Goal: Obtain resource: Download file/media

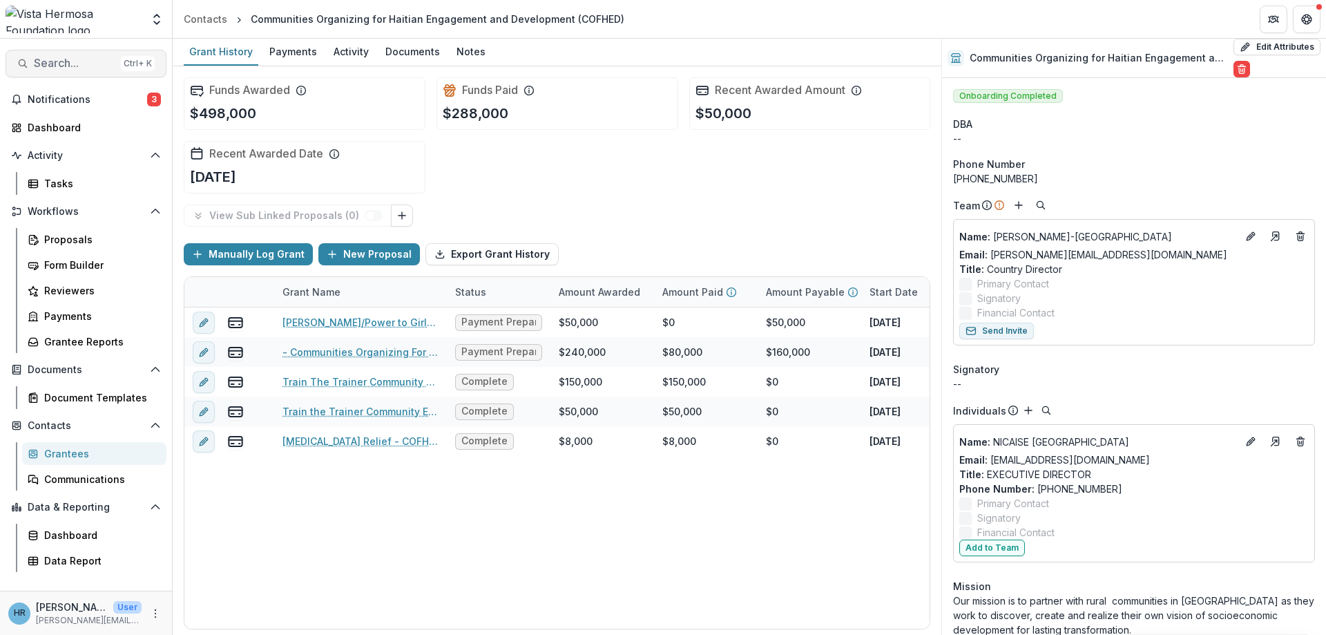
scroll to position [663, 0]
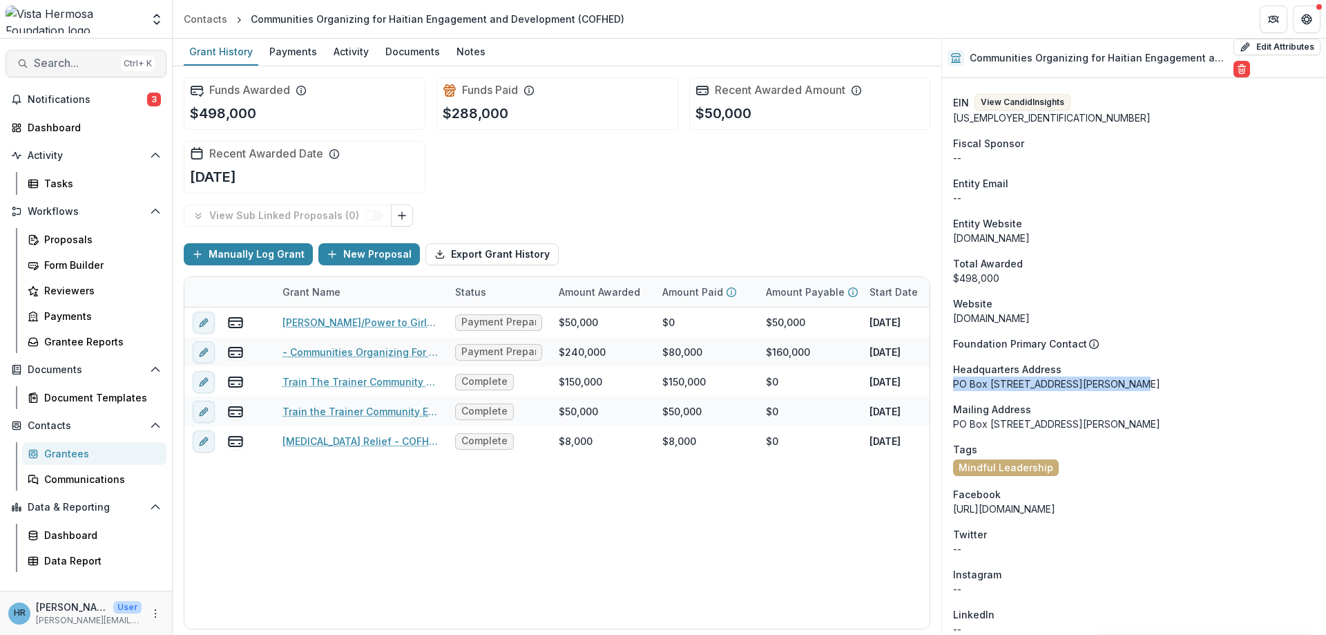
click at [82, 65] on span "Search..." at bounding box center [74, 63] width 81 height 13
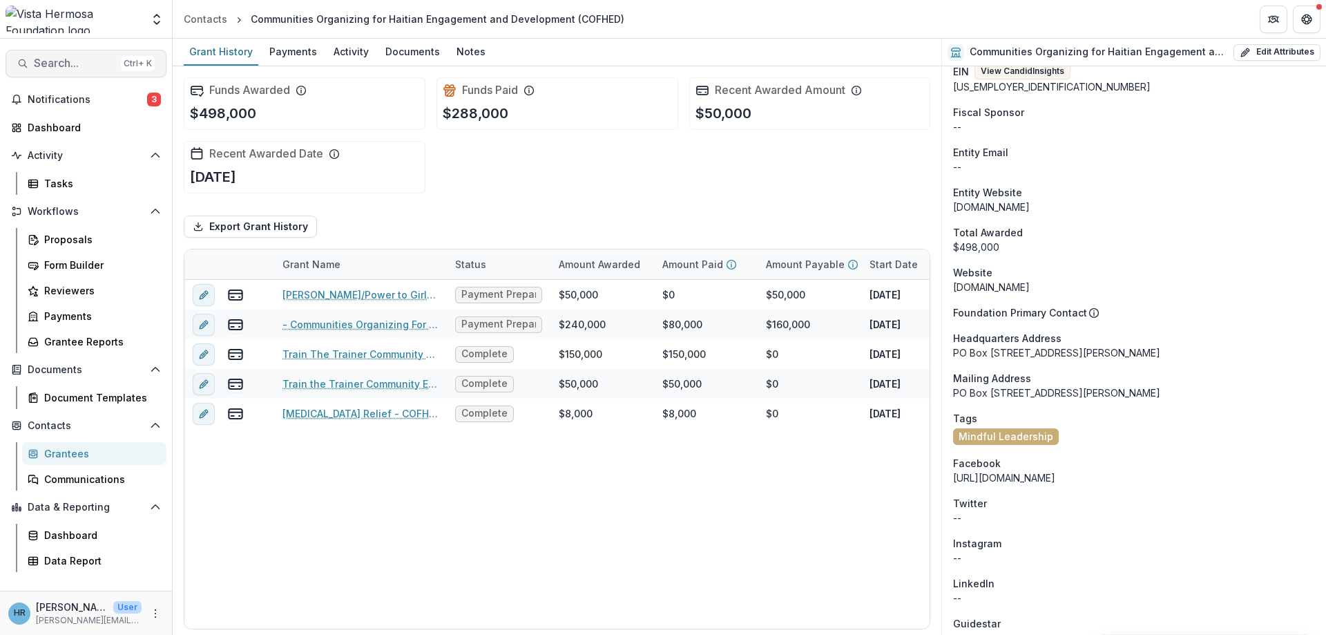
scroll to position [632, 0]
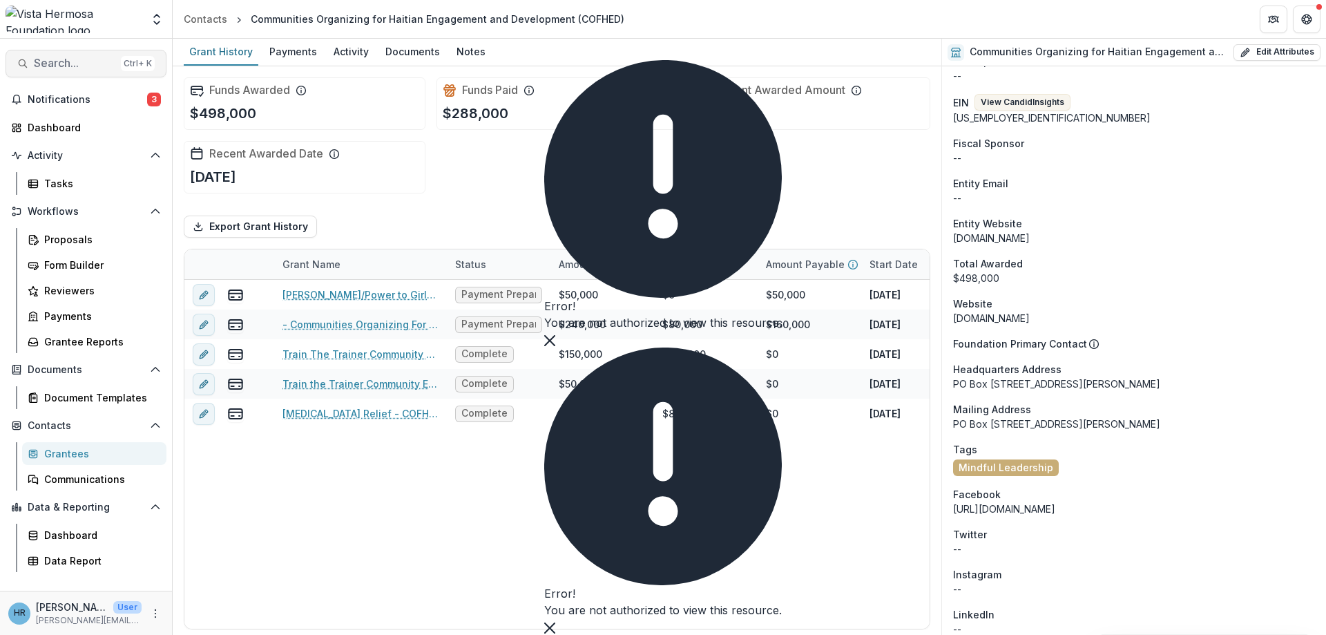
type input "*******"
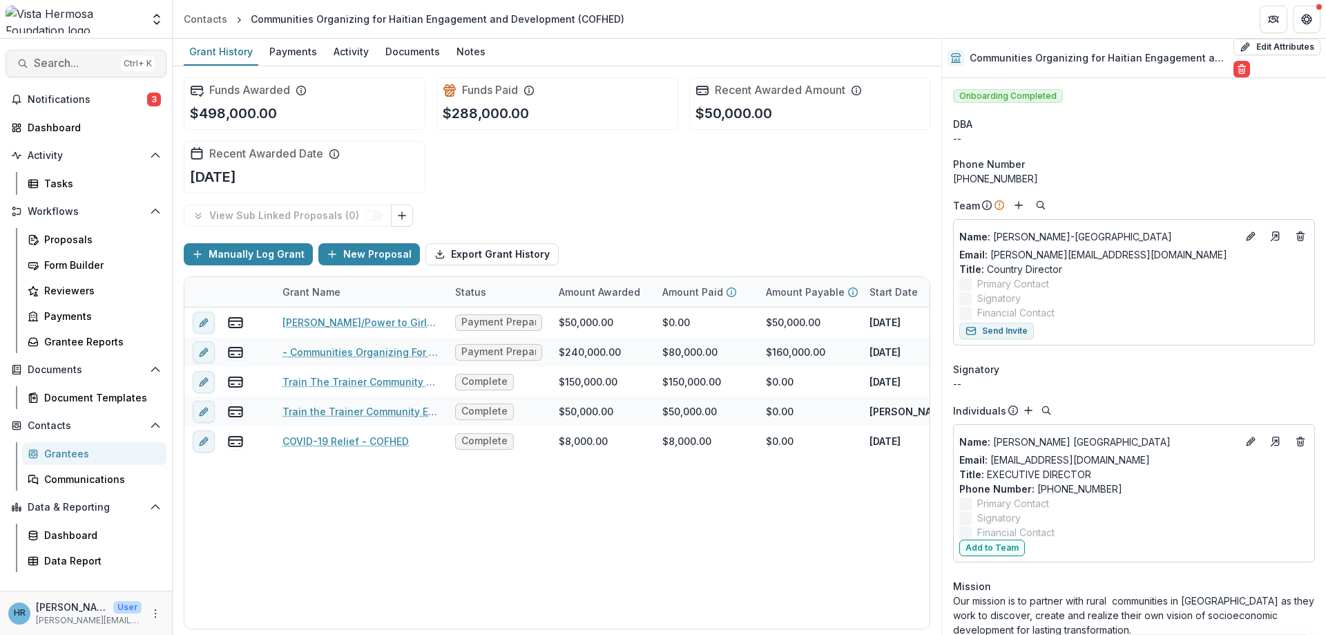
click at [68, 68] on span "Search..." at bounding box center [74, 63] width 81 height 13
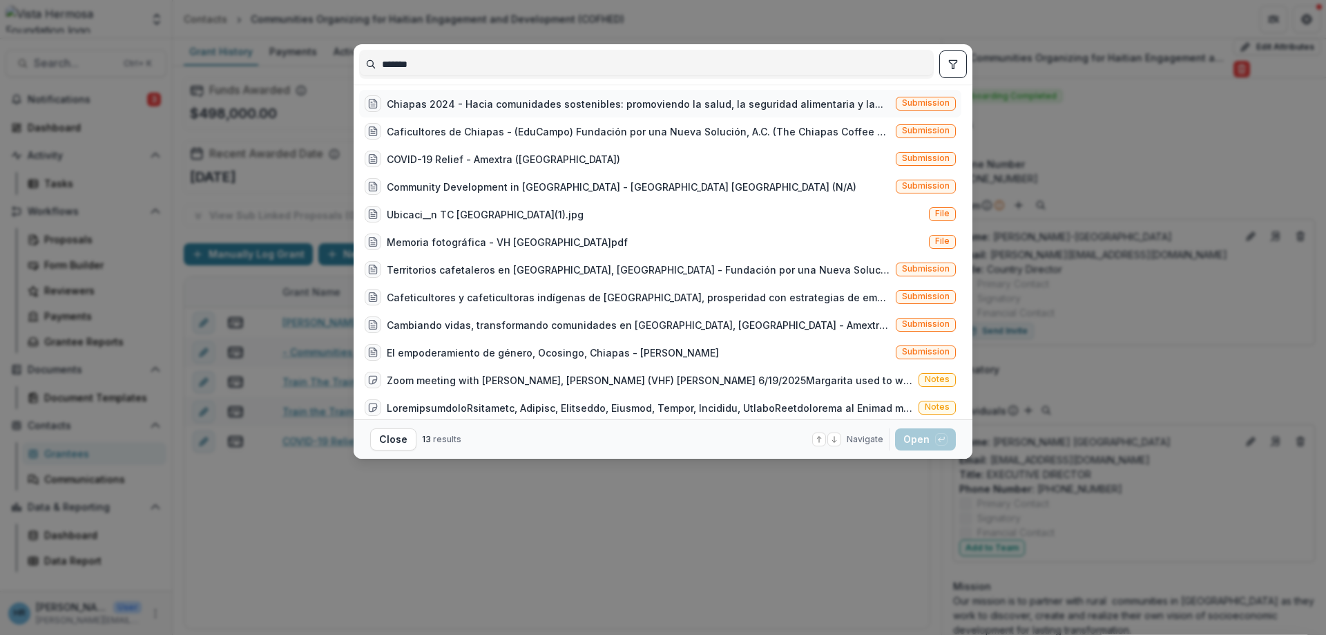
type input "*******"
click at [503, 104] on div "Chiapas 2024 - Hacia comunidades sostenibles: promoviendo la salud, la segurida…" at bounding box center [635, 104] width 497 height 15
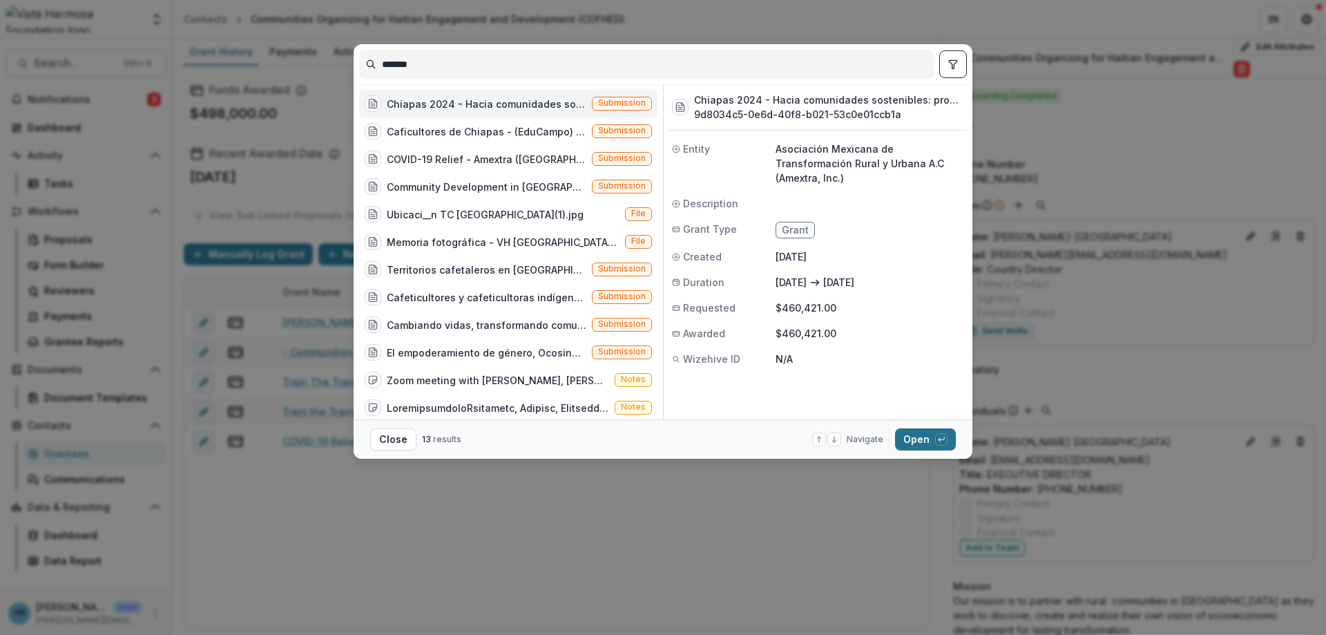
click at [920, 436] on button "Open with enter key" at bounding box center [925, 439] width 61 height 22
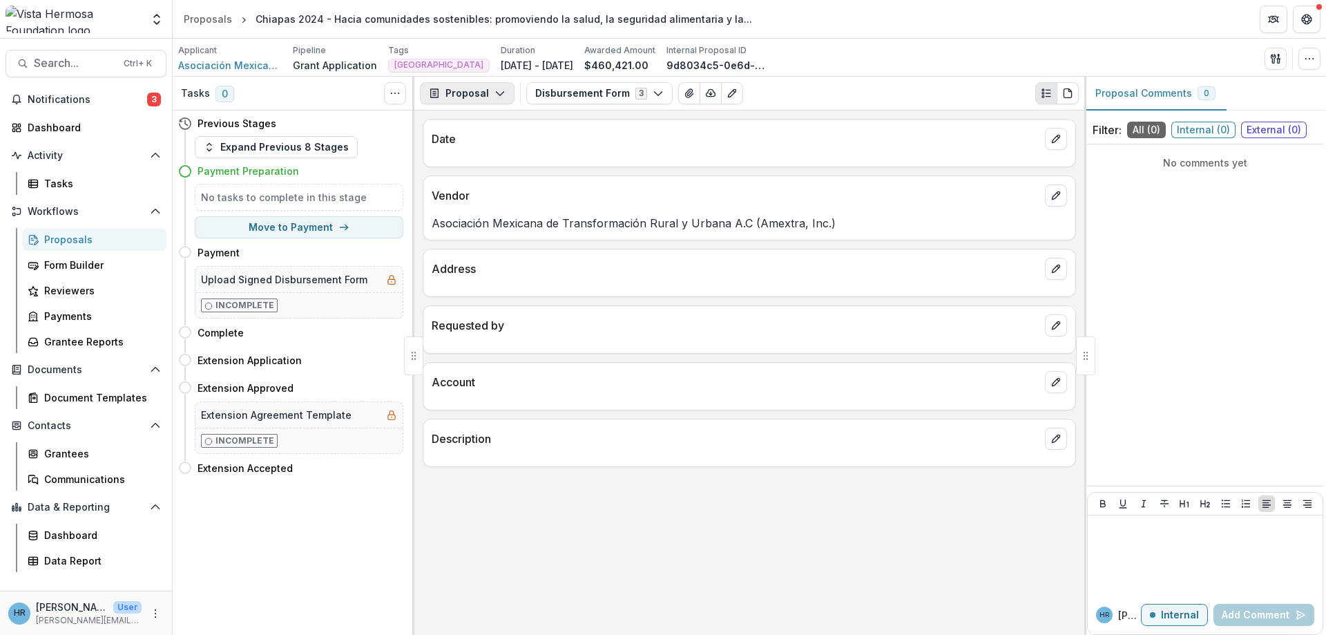
click at [490, 92] on button "Proposal" at bounding box center [467, 93] width 95 height 22
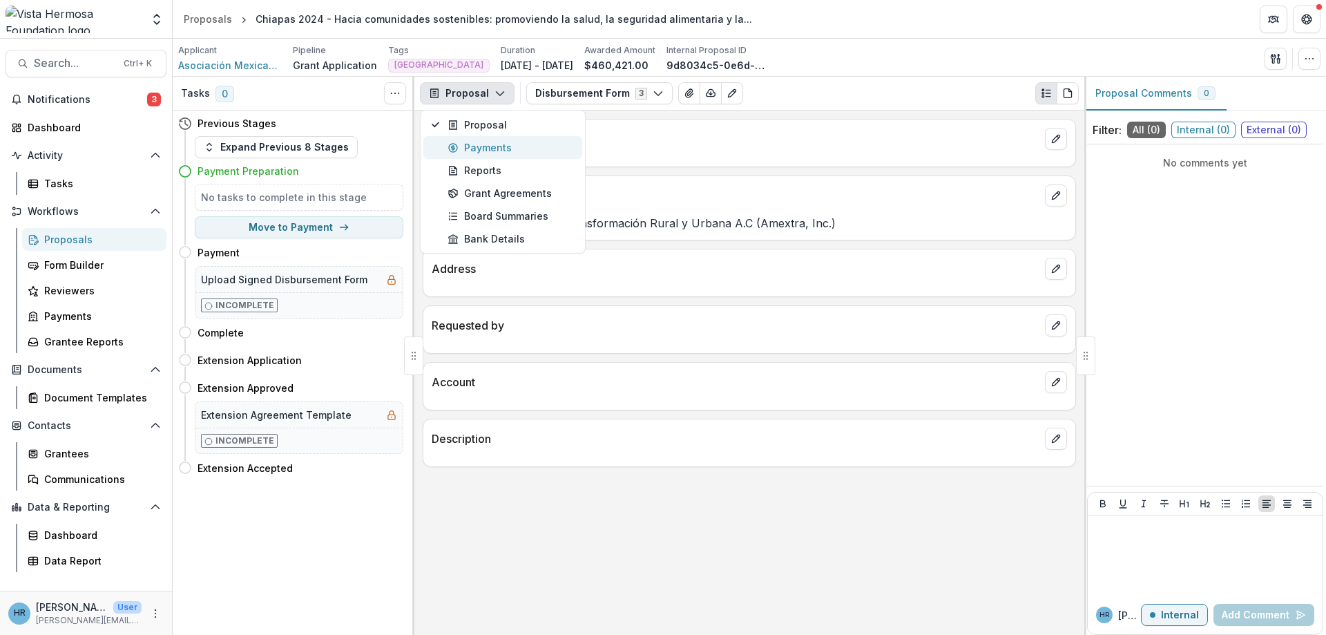
click at [503, 148] on div "Payments" at bounding box center [511, 147] width 126 height 15
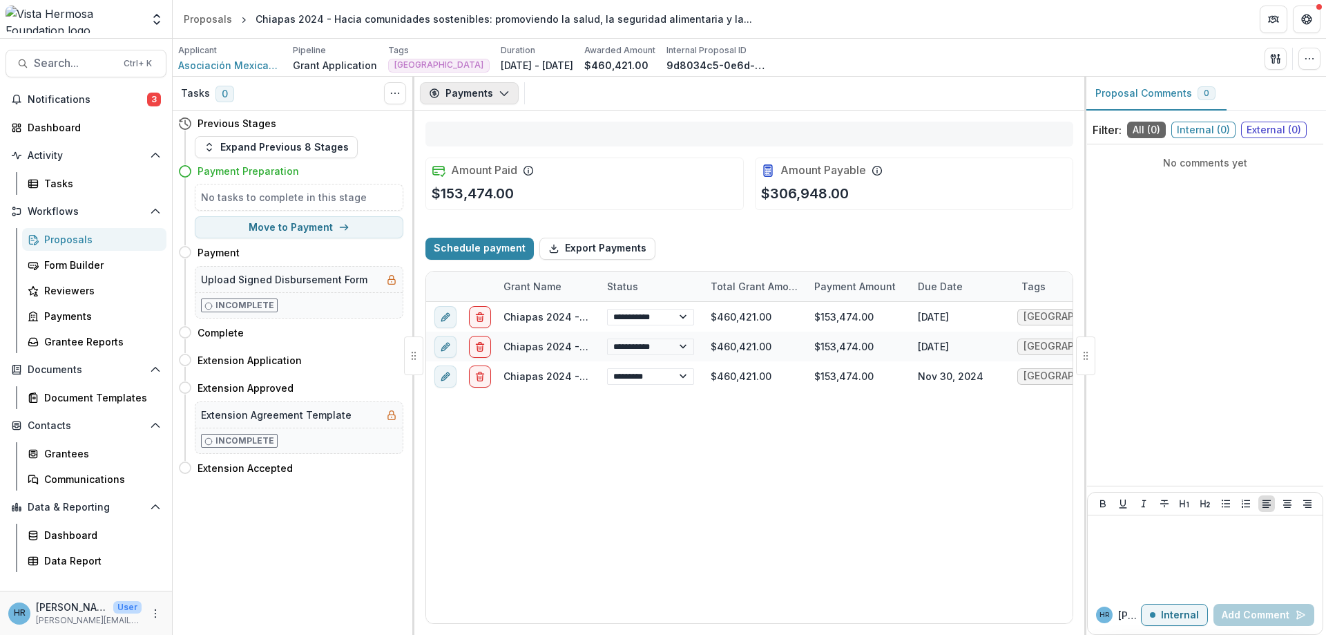
select select "****"
click at [499, 91] on icon "button" at bounding box center [504, 93] width 11 height 11
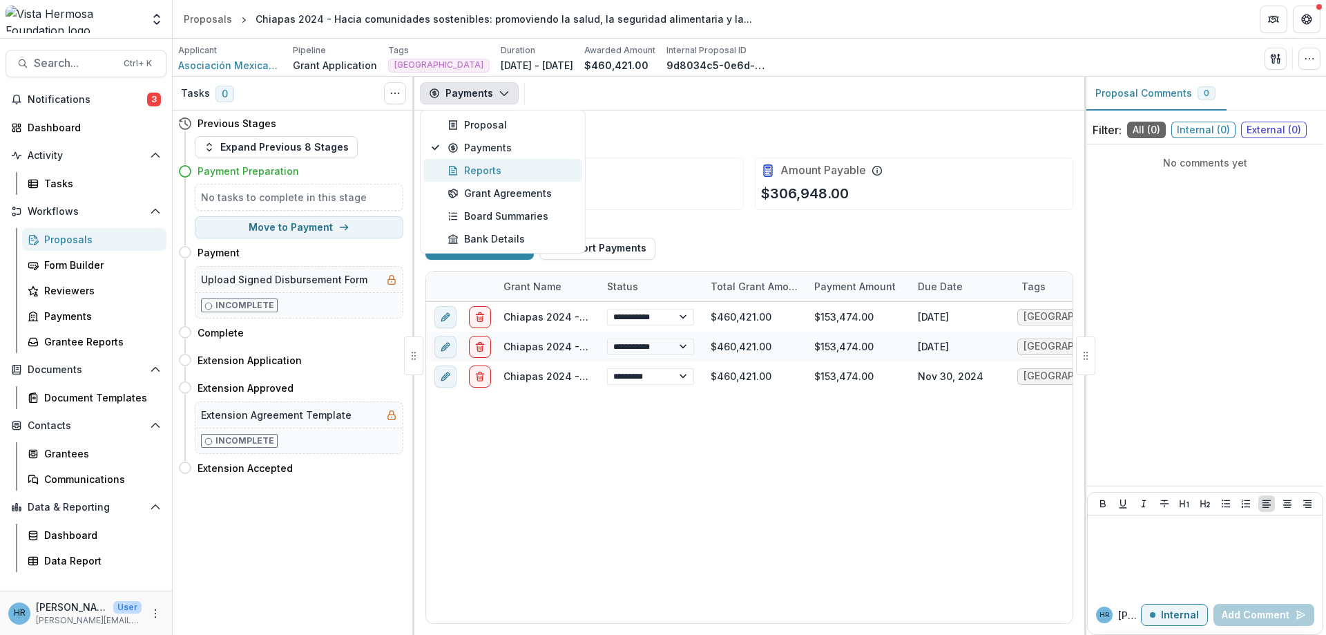
click at [495, 170] on div "Reports" at bounding box center [511, 170] width 126 height 15
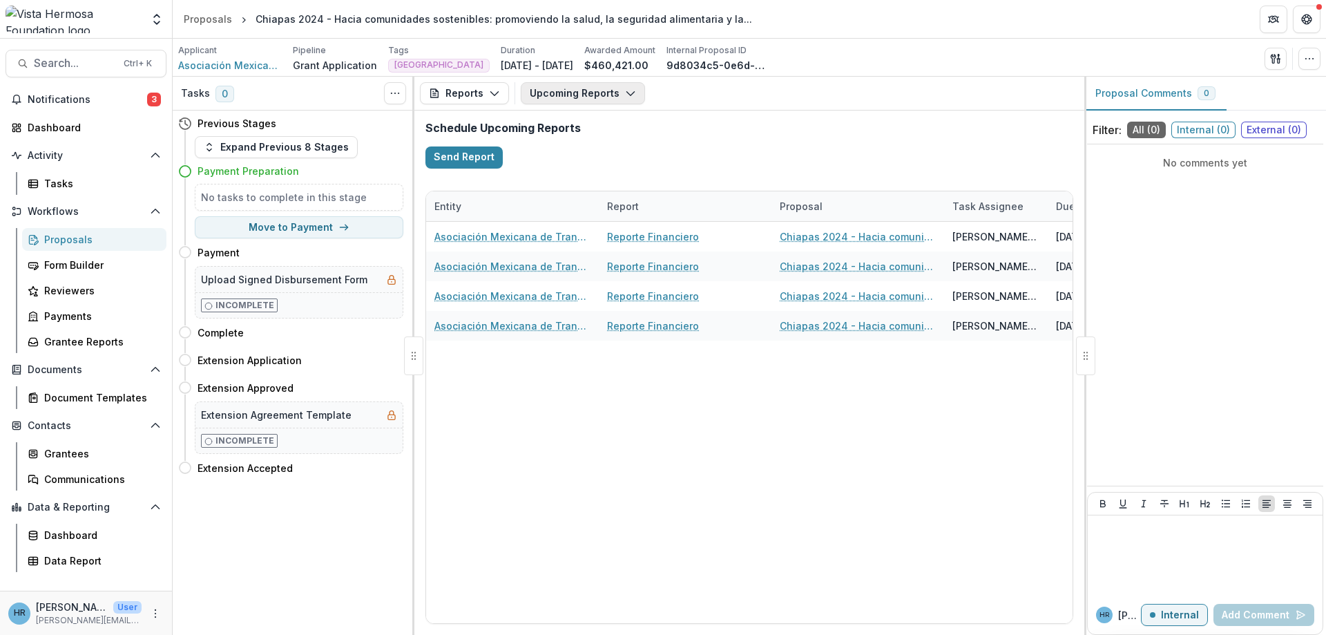
click at [586, 96] on button "Upcoming Reports" at bounding box center [583, 93] width 124 height 22
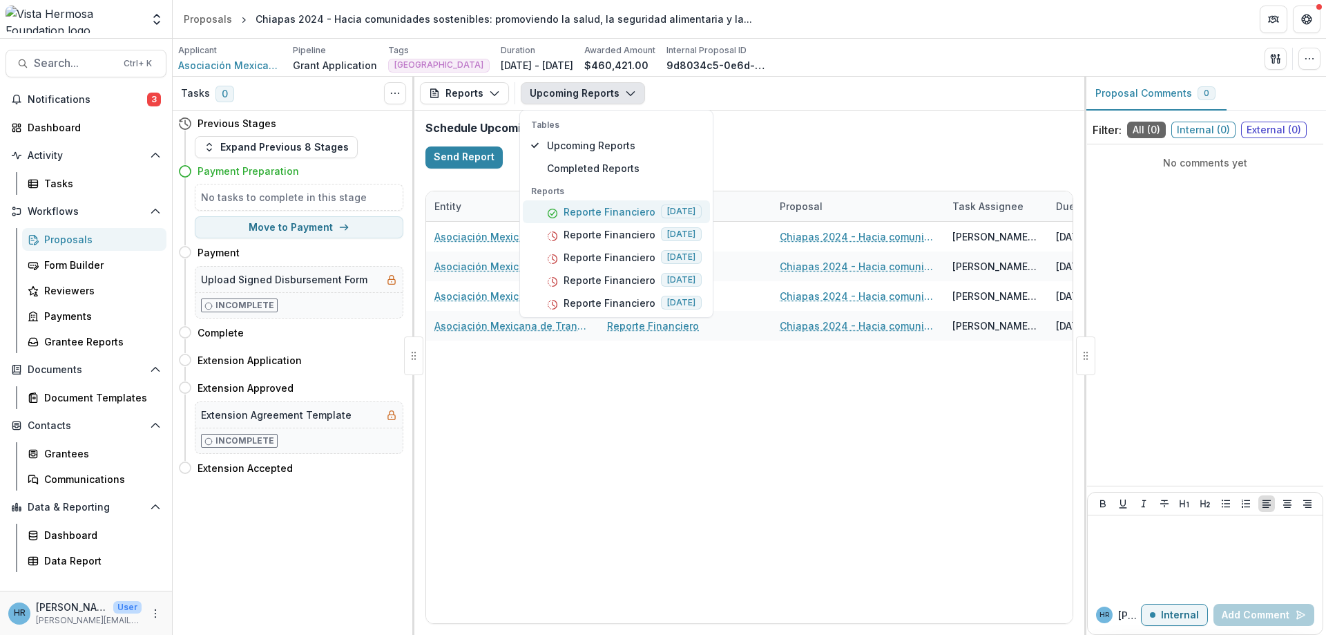
click at [593, 211] on p "Reporte Financiero" at bounding box center [610, 211] width 92 height 15
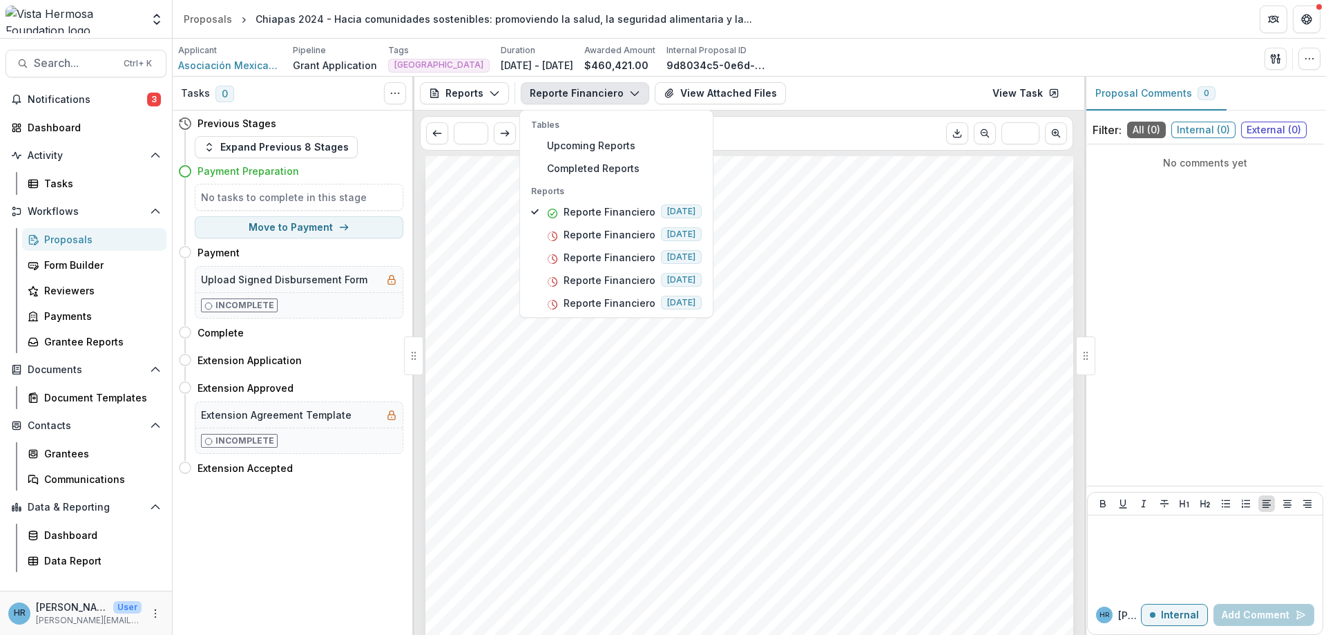
click at [810, 416] on div "Submission Responses Actualización del proyecto Reporte financiero Por favor, a…" at bounding box center [749, 614] width 648 height 917
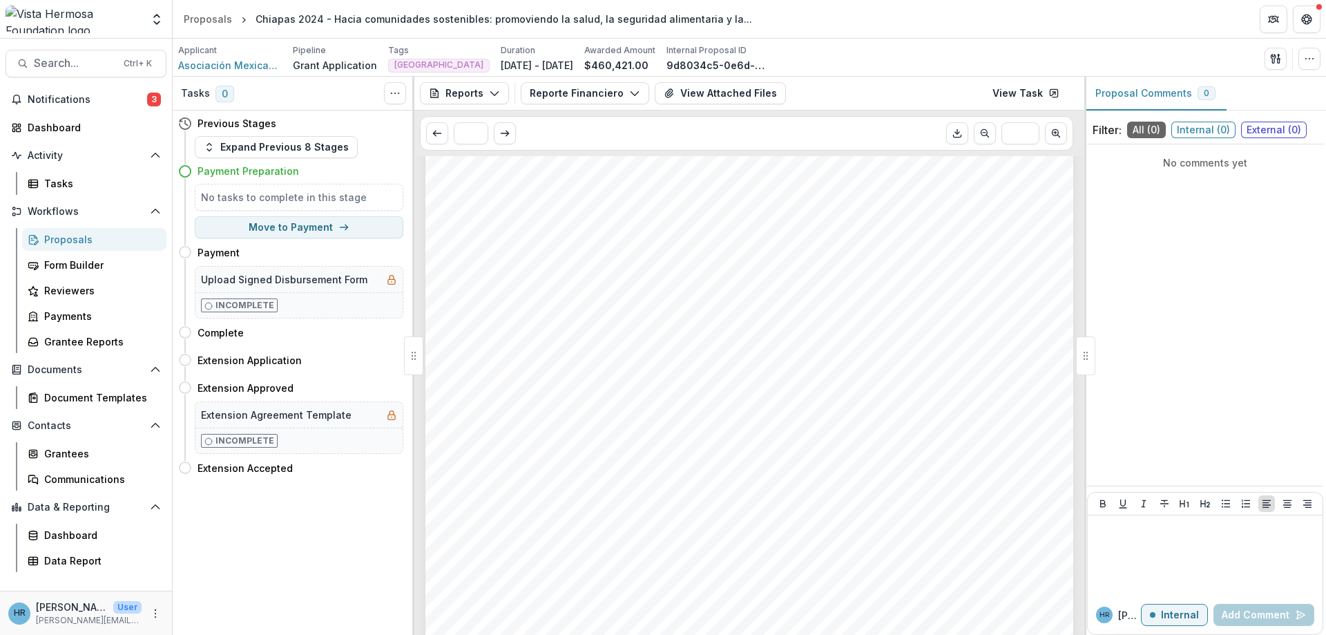
scroll to position [746, 0]
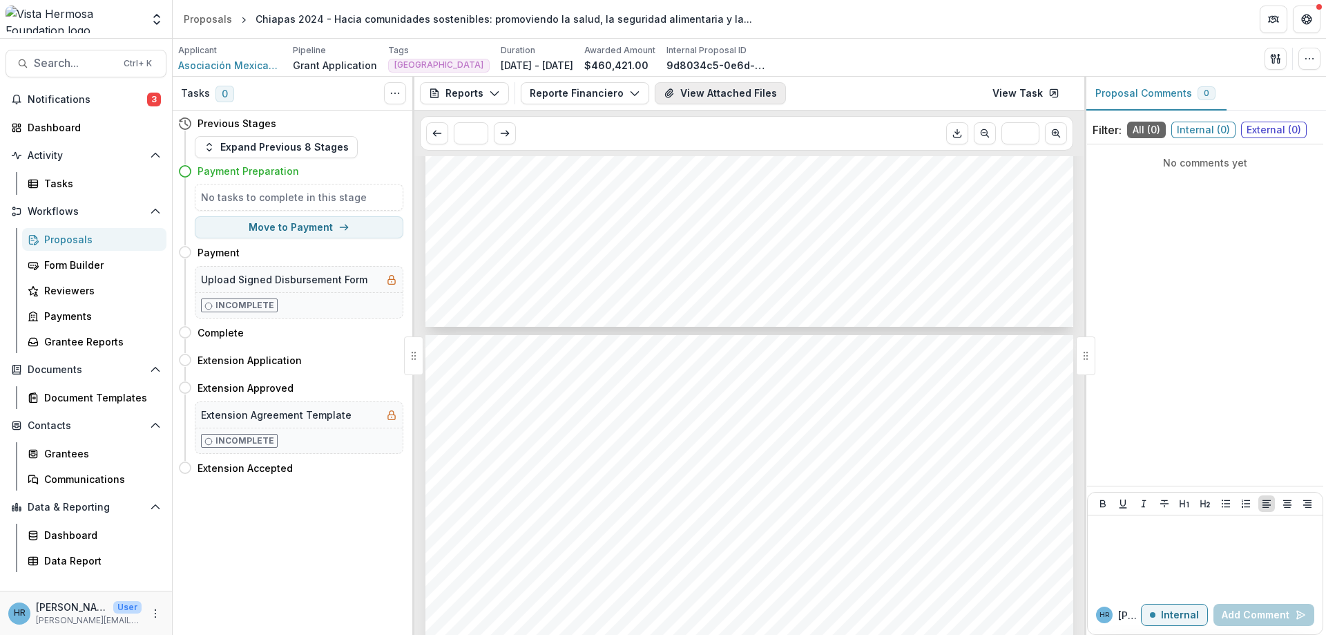
click at [686, 102] on button "View Attached Files" at bounding box center [720, 93] width 131 height 22
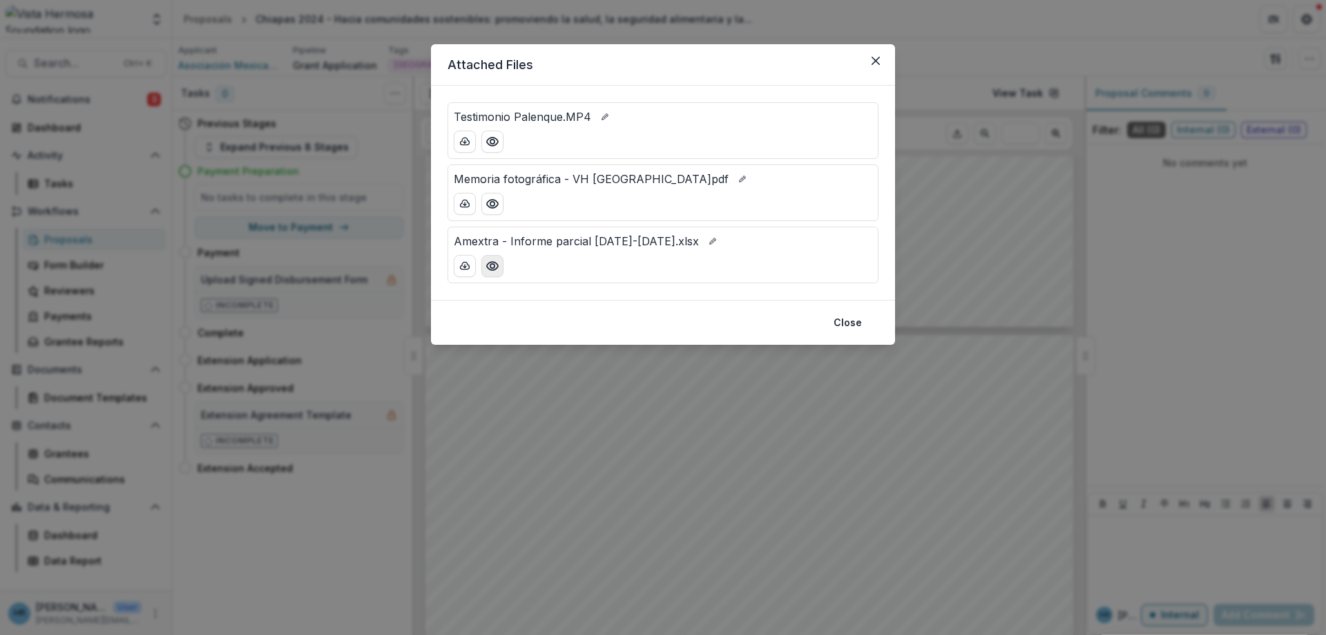
click at [492, 268] on circle "Preview Amextra - Informe parcial 2024-2025.xlsx" at bounding box center [492, 266] width 4 height 4
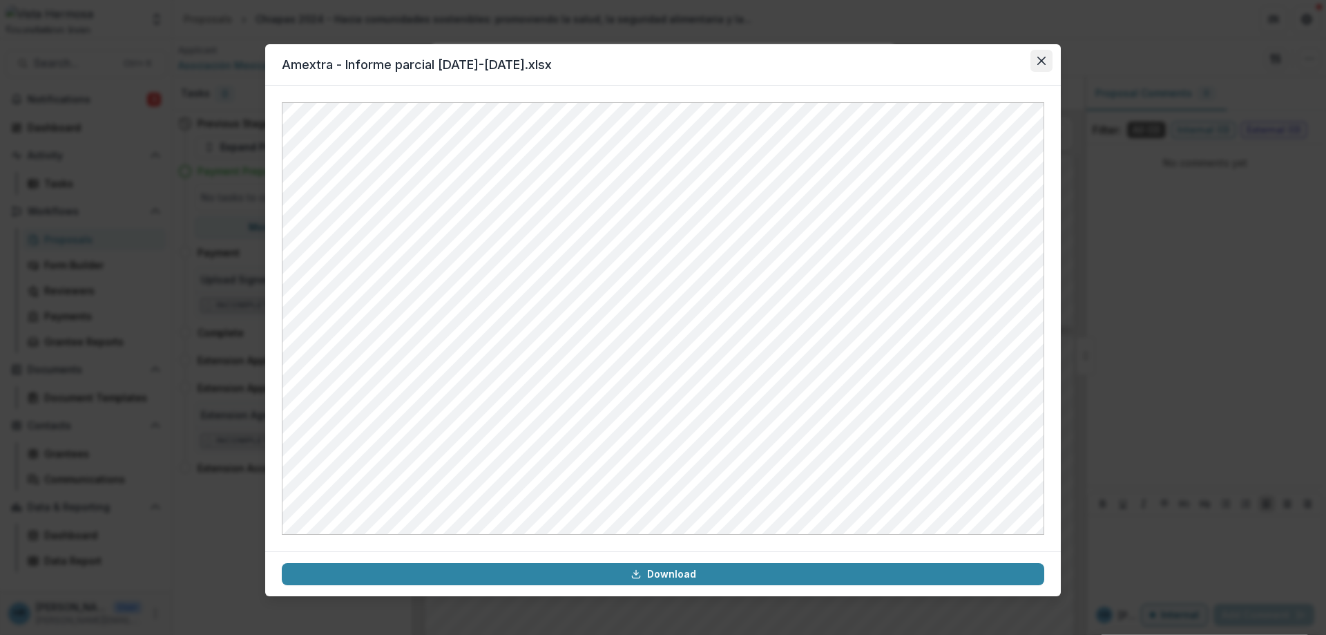
click at [1039, 64] on icon "Close" at bounding box center [1041, 61] width 8 height 8
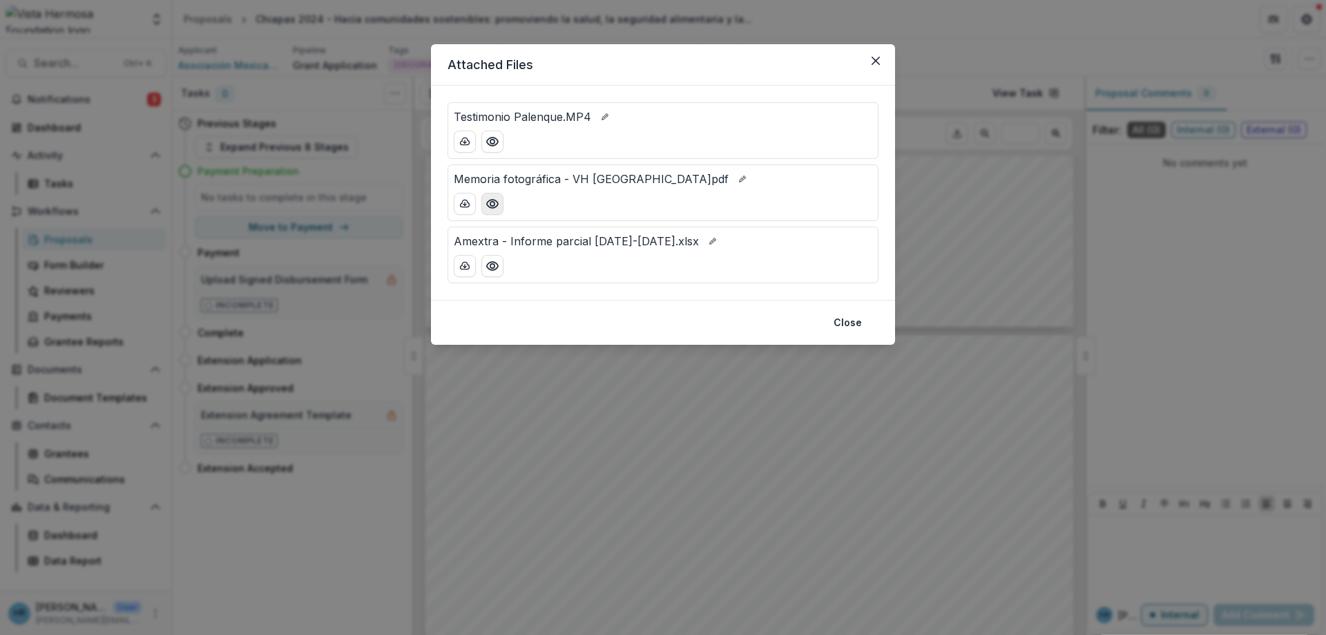
click at [499, 207] on icon "Preview Memoria fotográfica - VH Chiapas.pdf" at bounding box center [493, 204] width 14 height 14
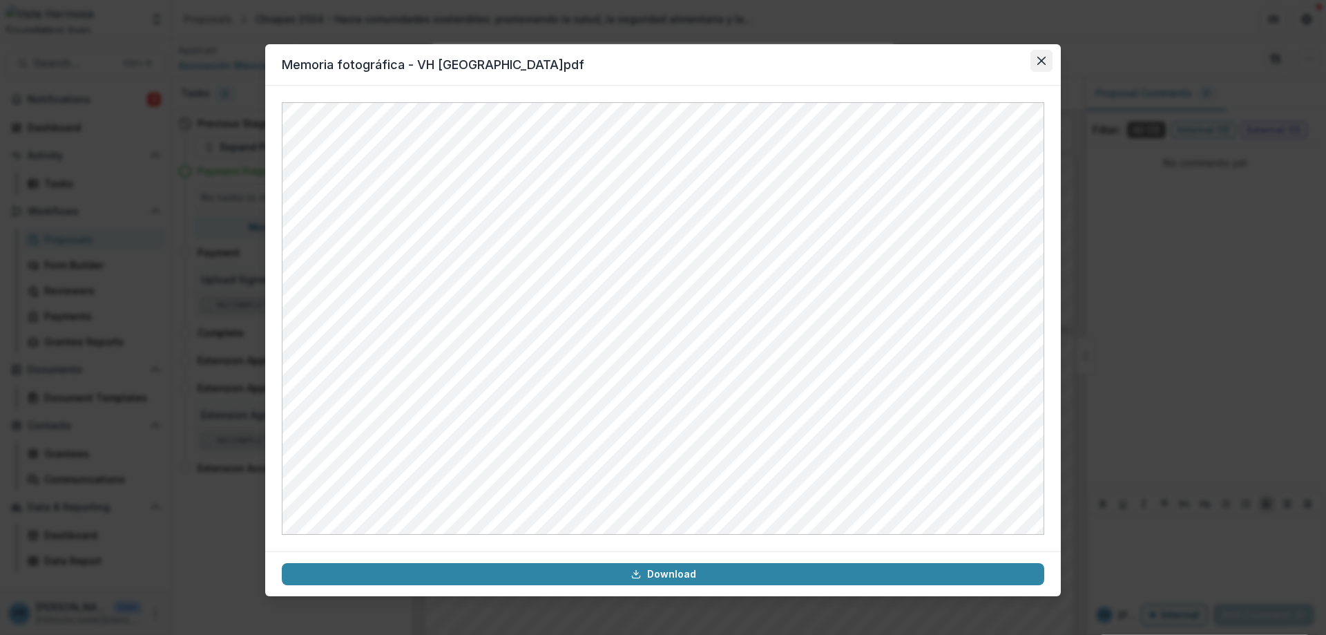
click at [1043, 64] on icon "Close" at bounding box center [1041, 61] width 8 height 8
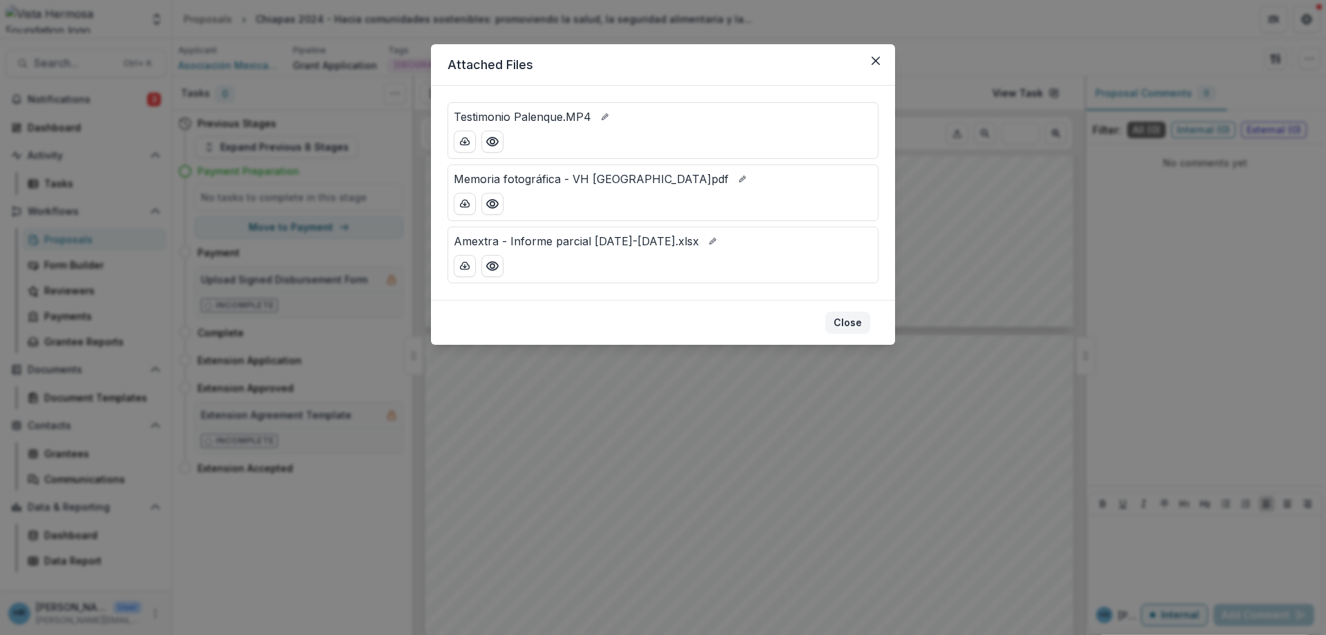
click at [848, 323] on button "Close" at bounding box center [847, 322] width 45 height 22
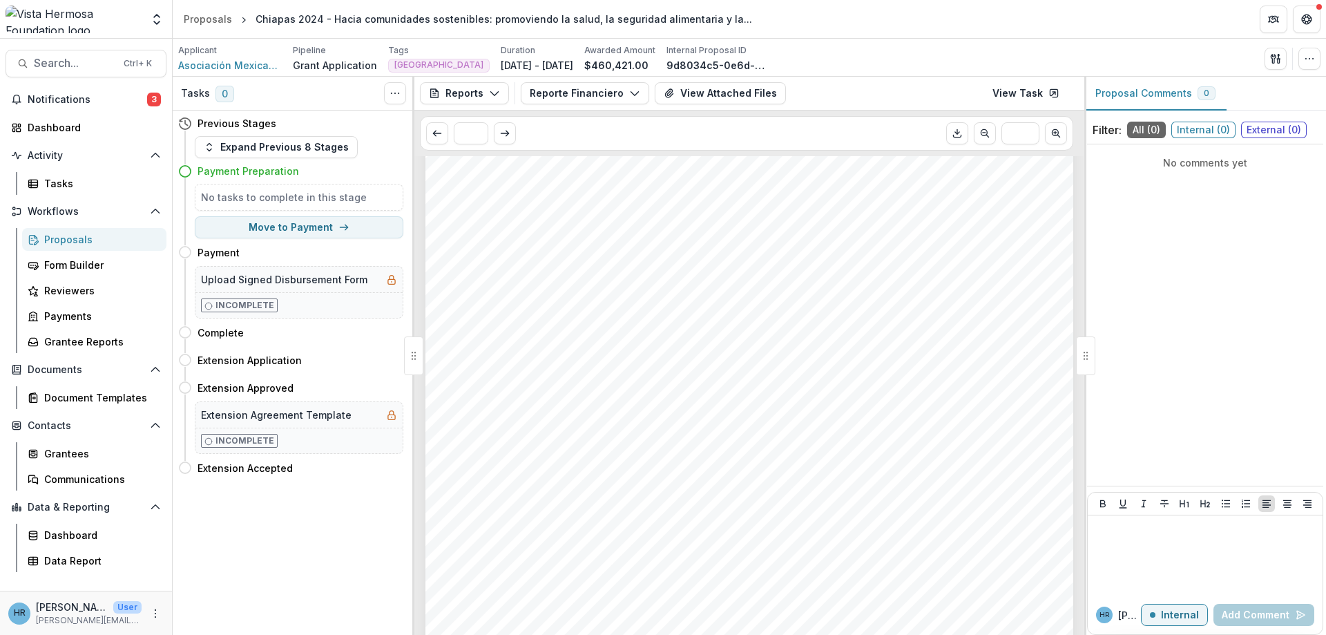
scroll to position [0, 0]
click at [680, 97] on button "View Attached Files" at bounding box center [720, 93] width 131 height 22
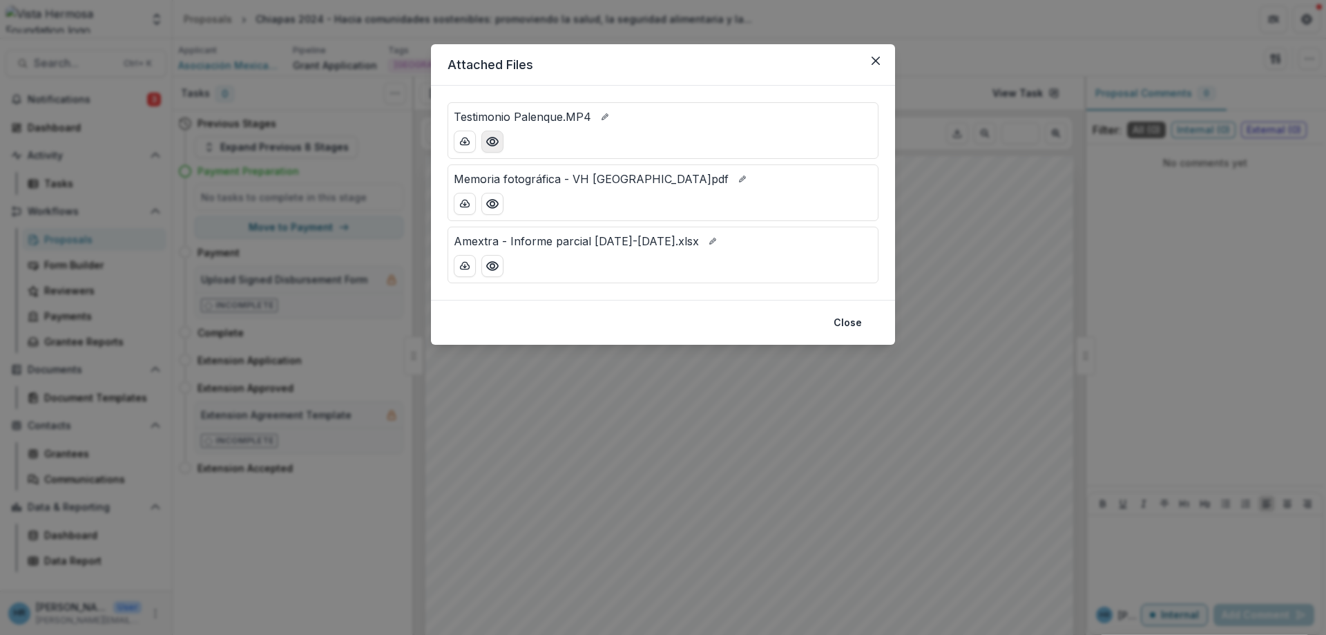
click at [499, 137] on button "Preview Testimonio Palenque.MP4" at bounding box center [492, 142] width 22 height 22
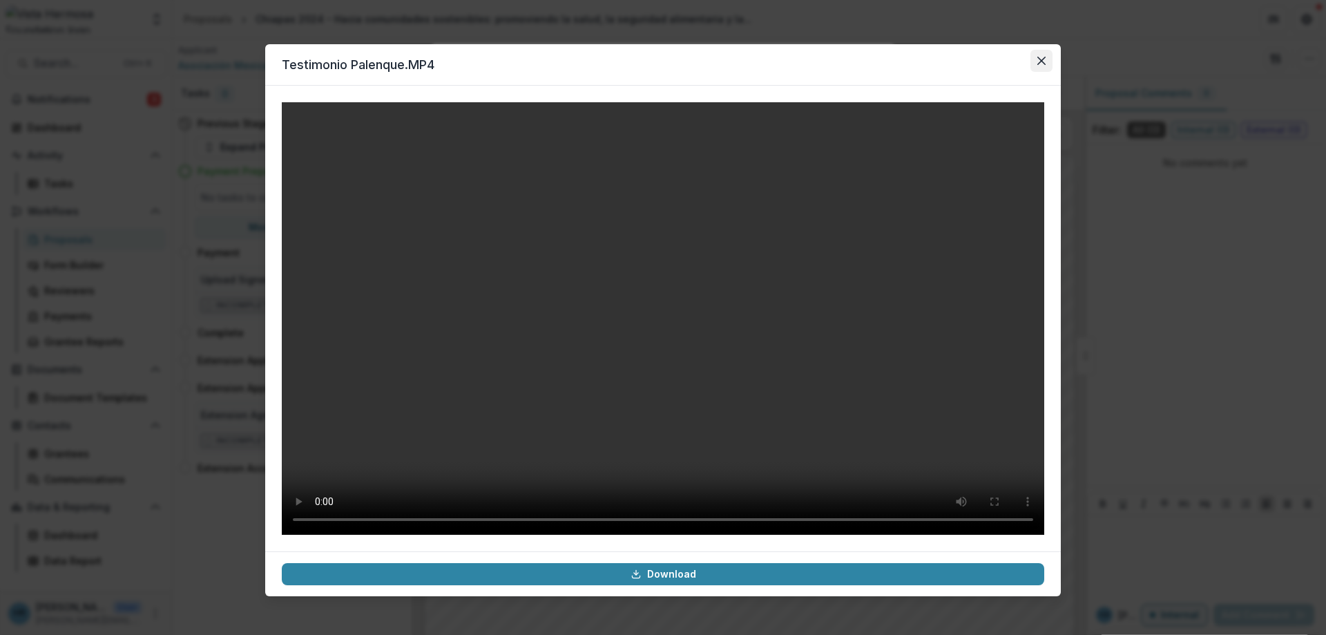
click at [1041, 62] on icon "Close" at bounding box center [1041, 61] width 8 height 8
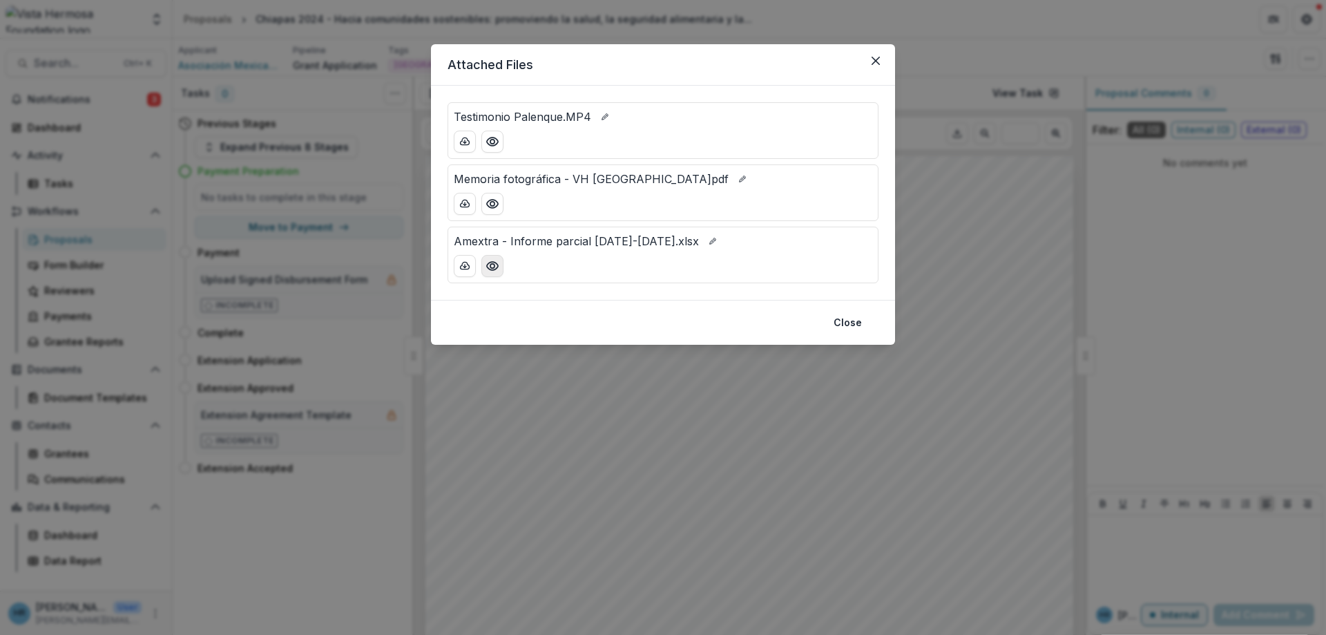
click at [494, 268] on circle "Preview Amextra - Informe parcial 2024-2025.xlsx" at bounding box center [492, 266] width 4 height 4
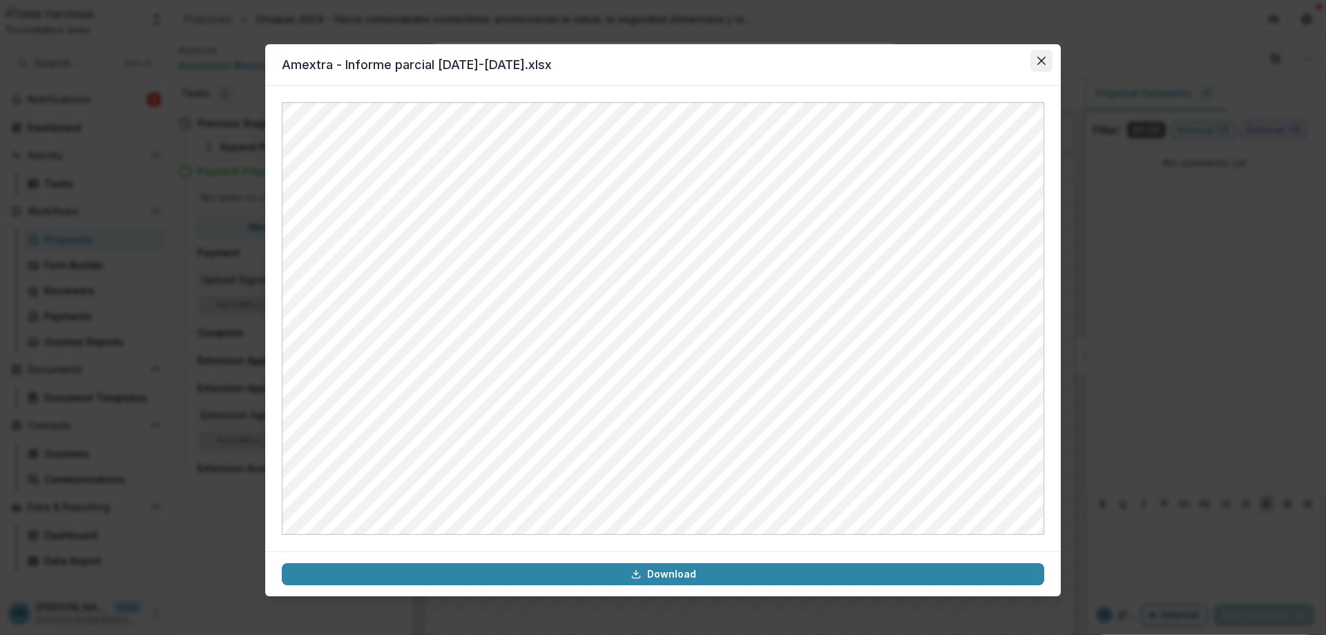
click at [1042, 64] on icon "Close" at bounding box center [1041, 61] width 8 height 8
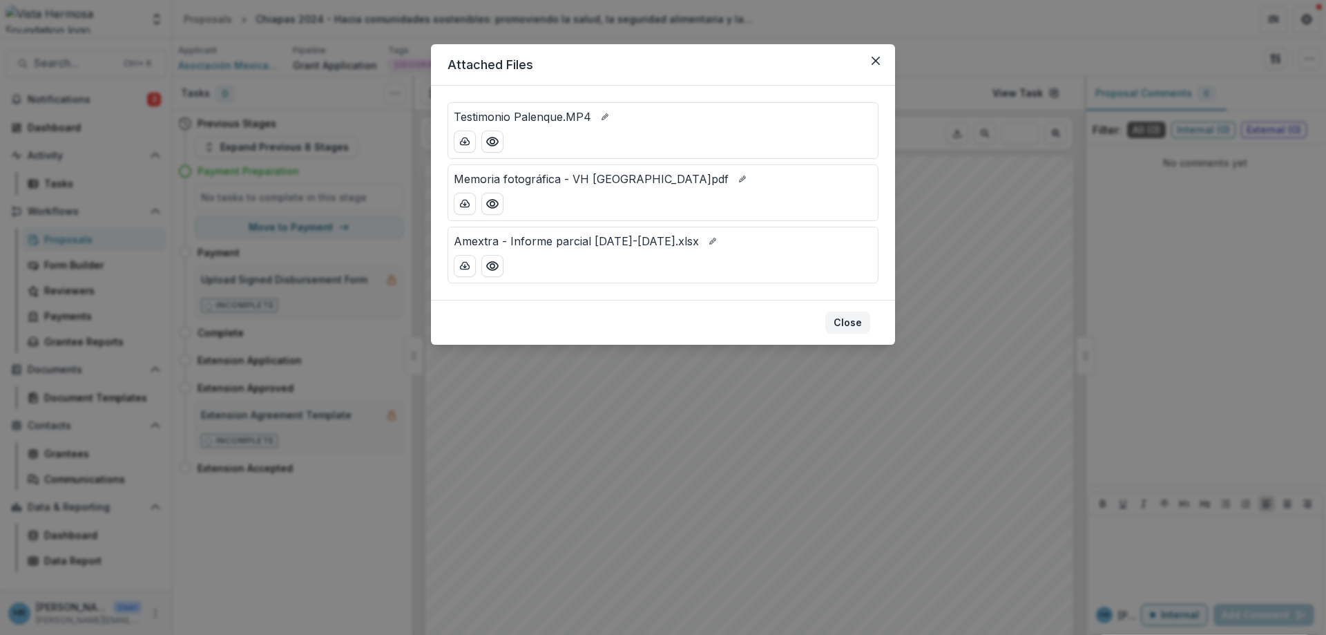
click at [856, 327] on button "Close" at bounding box center [847, 322] width 45 height 22
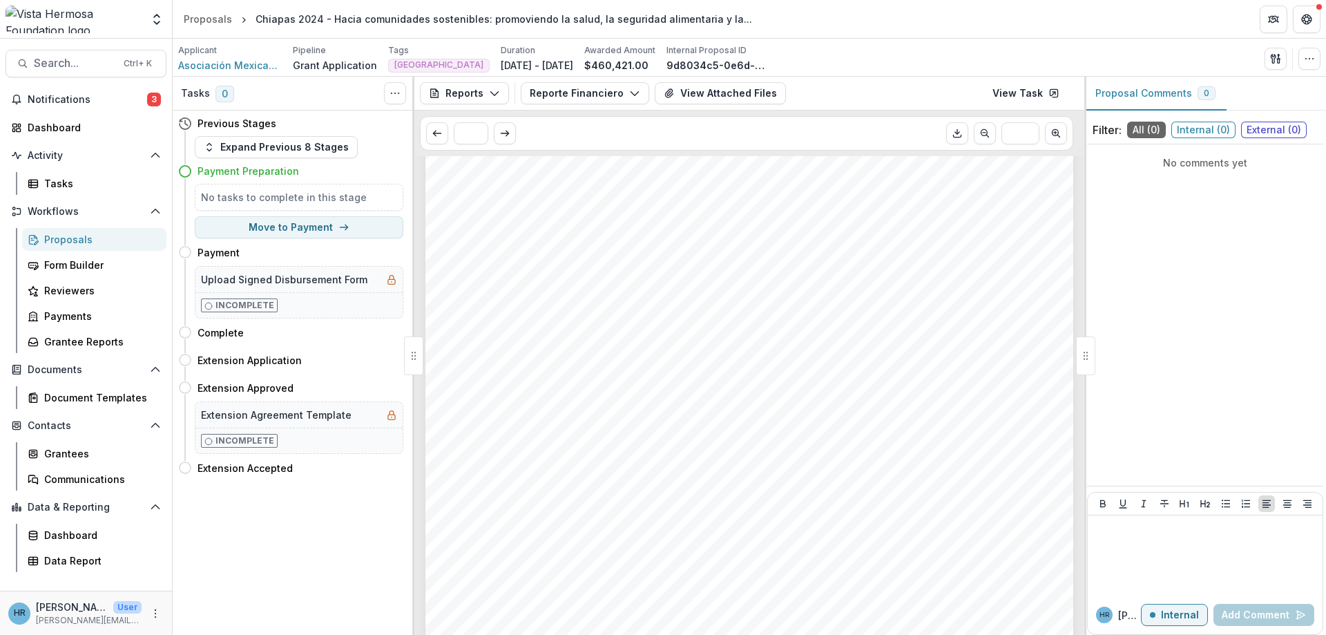
scroll to position [2735, 0]
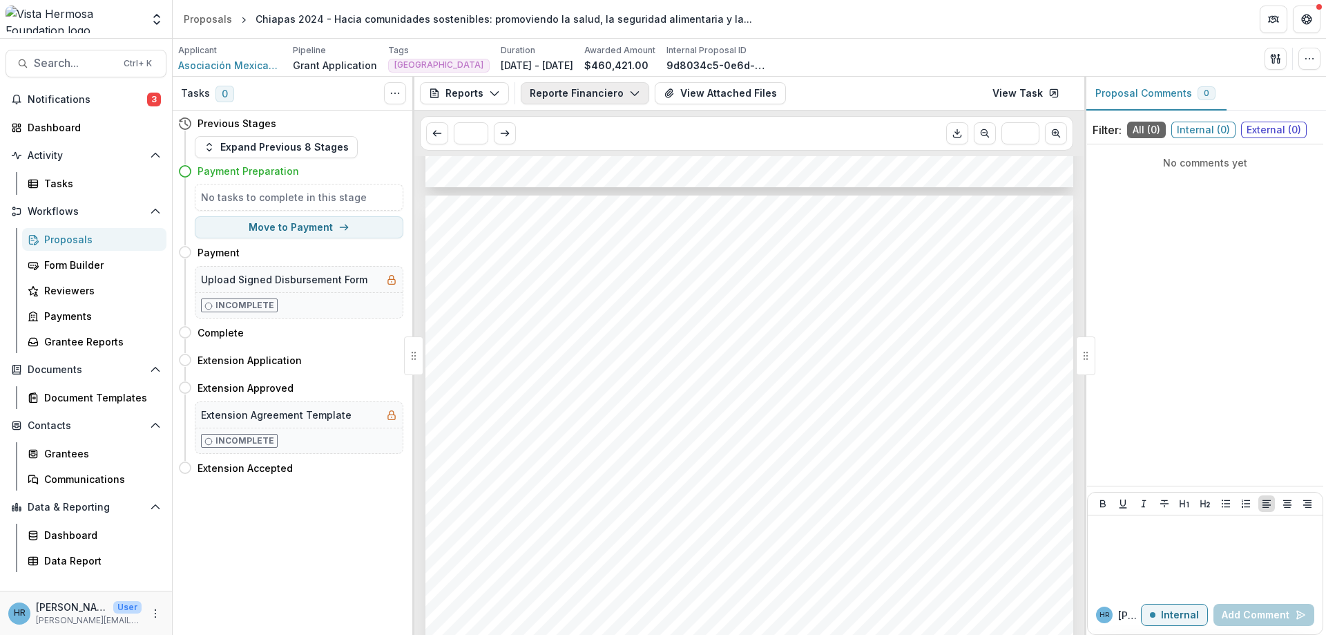
click at [618, 99] on button "Reporte Financiero" at bounding box center [585, 93] width 128 height 22
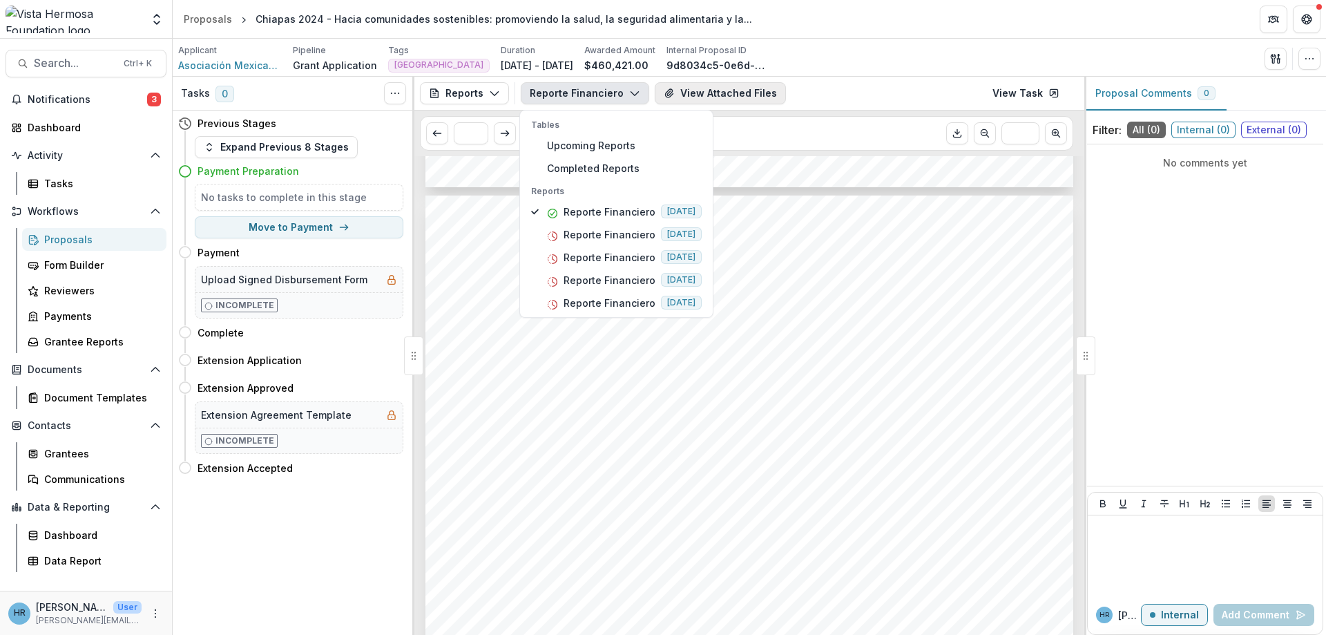
click at [713, 90] on button "View Attached Files" at bounding box center [720, 93] width 131 height 22
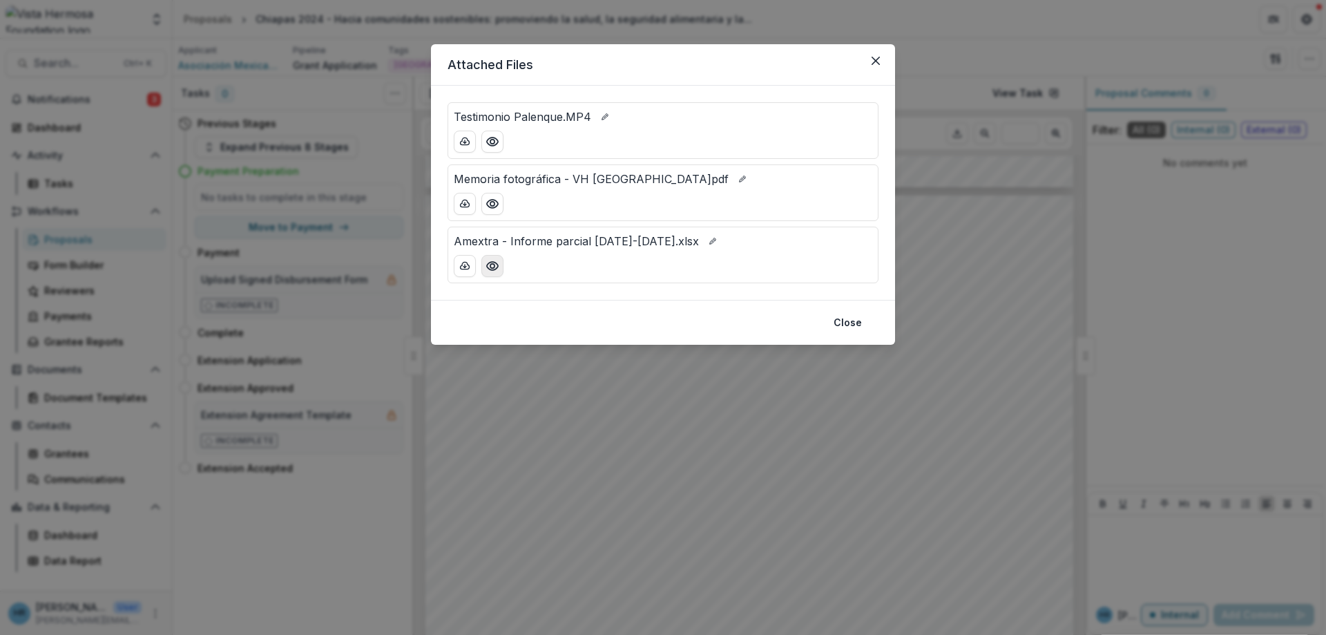
click at [493, 262] on icon "Preview Amextra - Informe parcial 2024-2025.xlsx" at bounding box center [492, 266] width 11 height 8
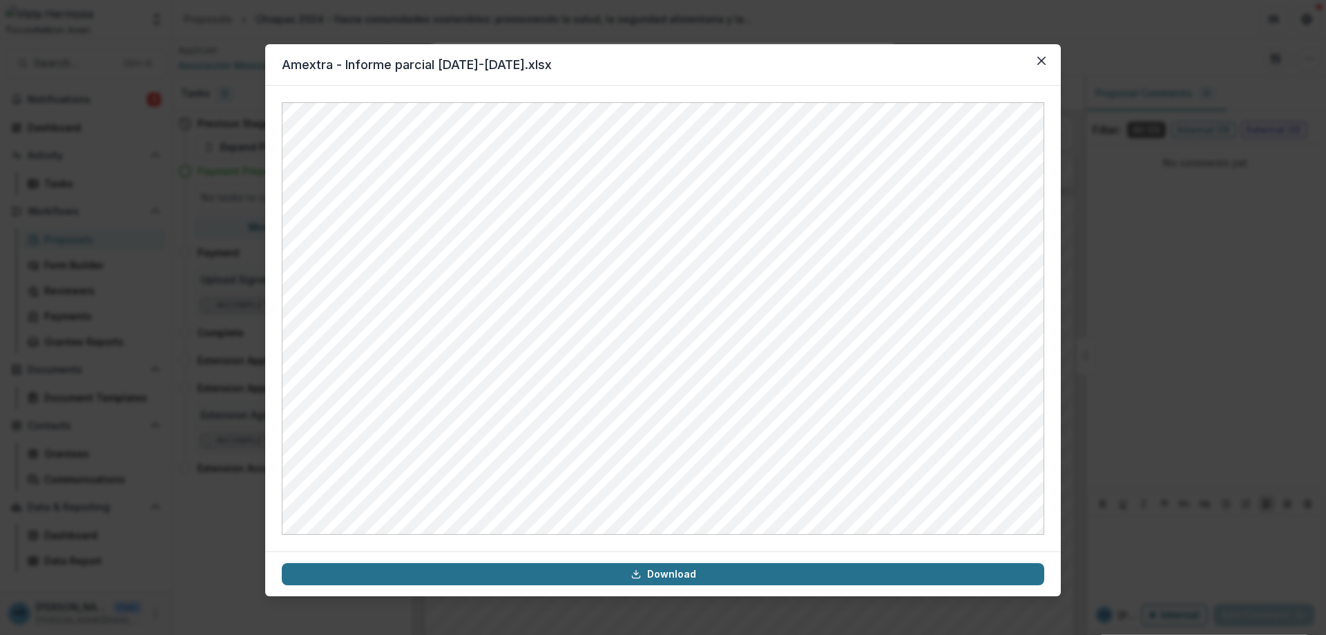
click at [695, 579] on link "Download" at bounding box center [663, 574] width 762 height 22
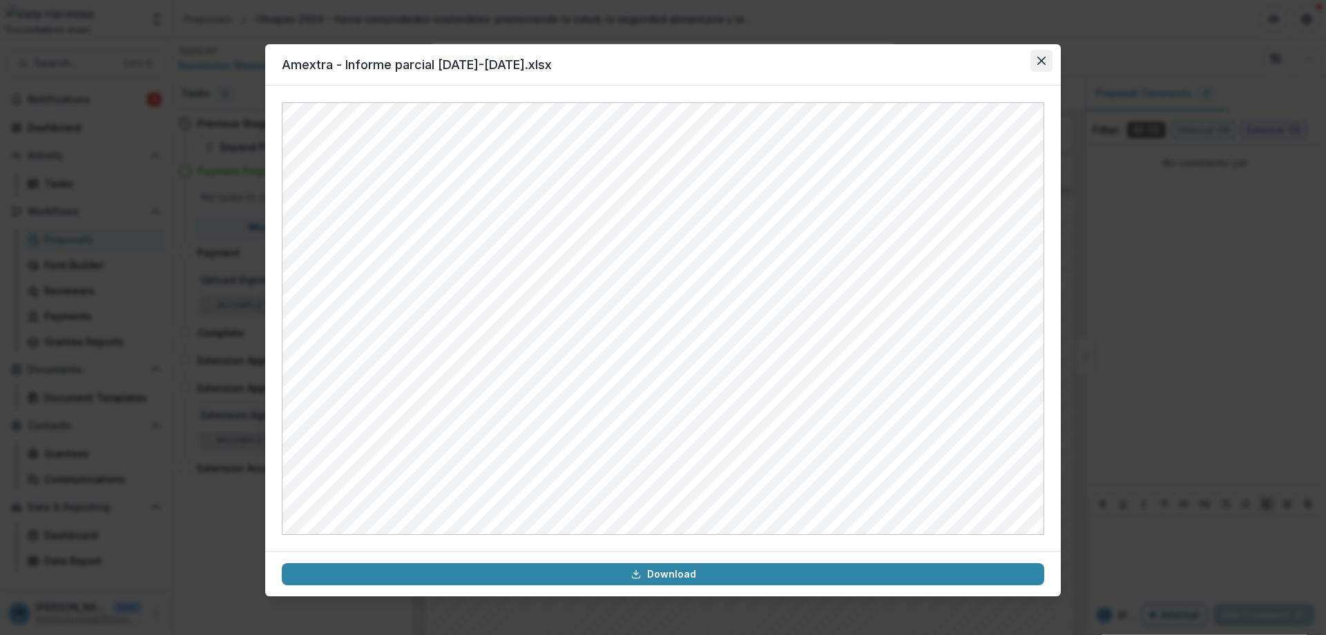
click at [1043, 63] on icon "Close" at bounding box center [1041, 61] width 8 height 8
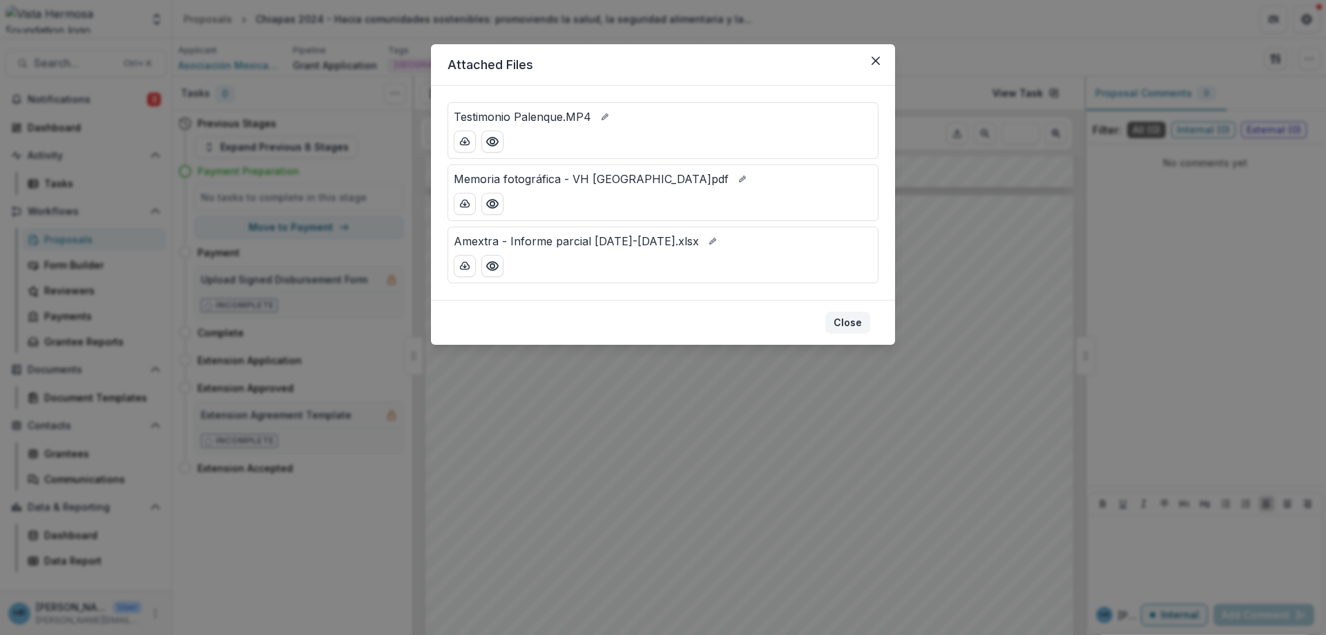
click at [856, 327] on button "Close" at bounding box center [847, 322] width 45 height 22
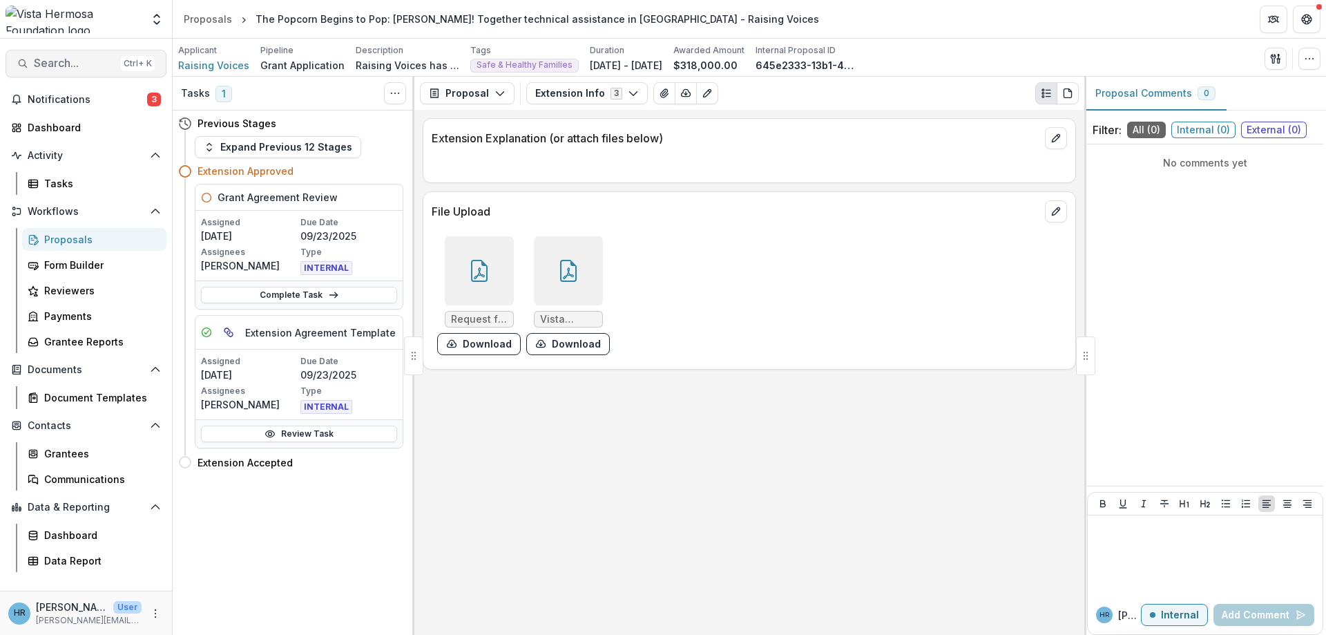
click at [108, 63] on span "Search..." at bounding box center [74, 63] width 81 height 13
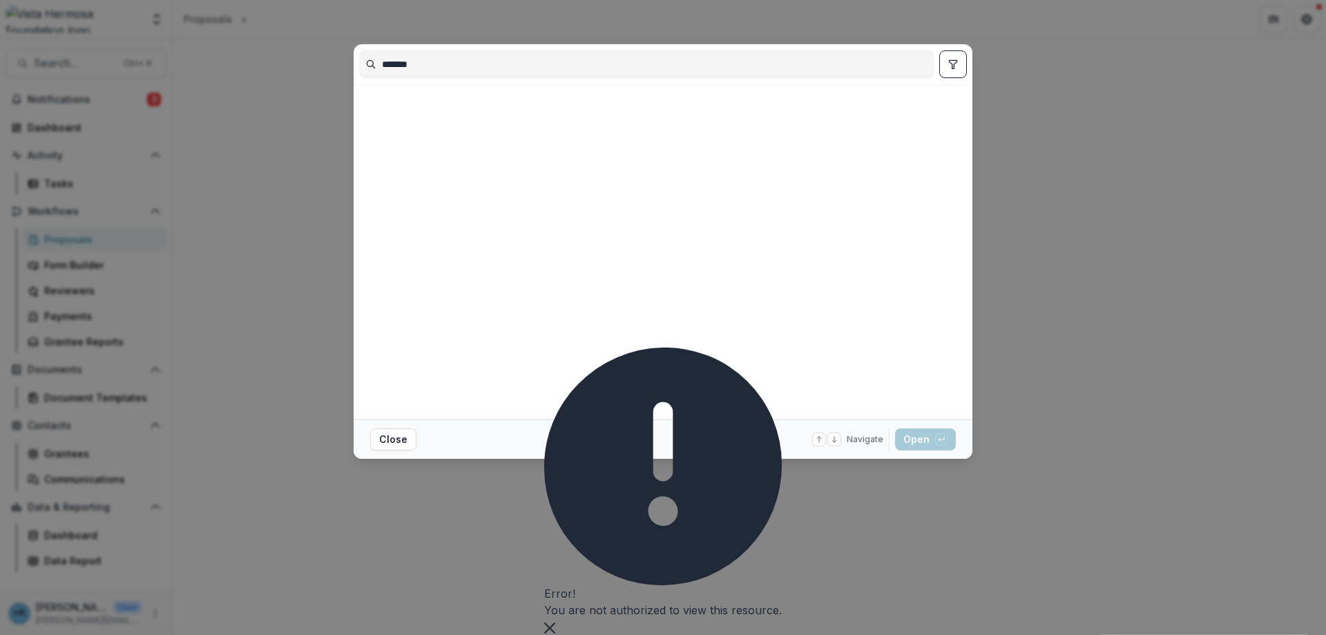
type input "*******"
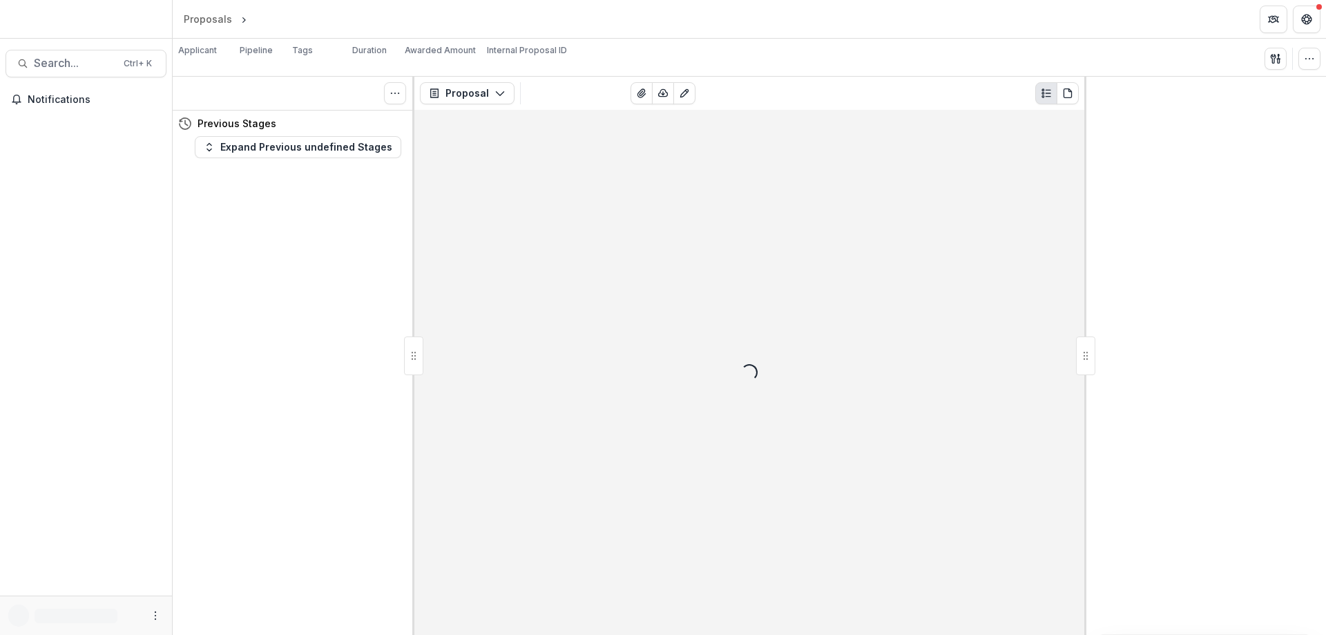
click at [52, 59] on span "Search..." at bounding box center [74, 63] width 81 height 13
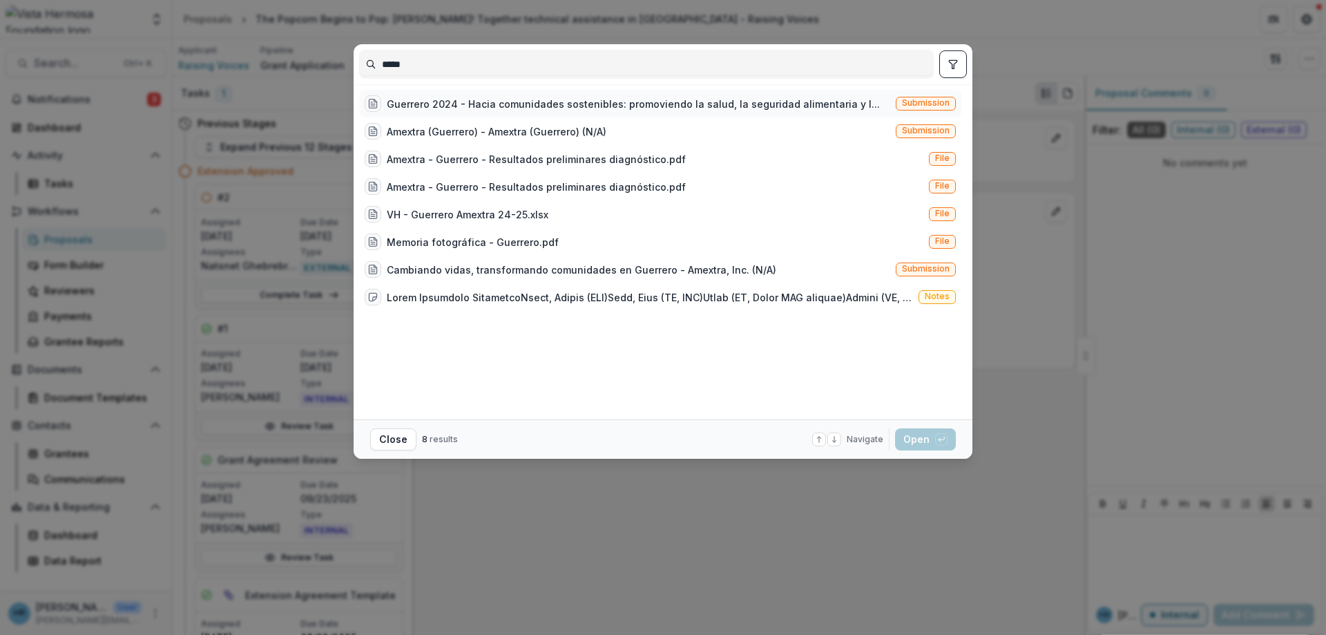
type input "*****"
click at [452, 105] on div "Guerrero 2024 - Hacia comunidades sostenibles: promoviendo la salud, la segurid…" at bounding box center [633, 104] width 493 height 15
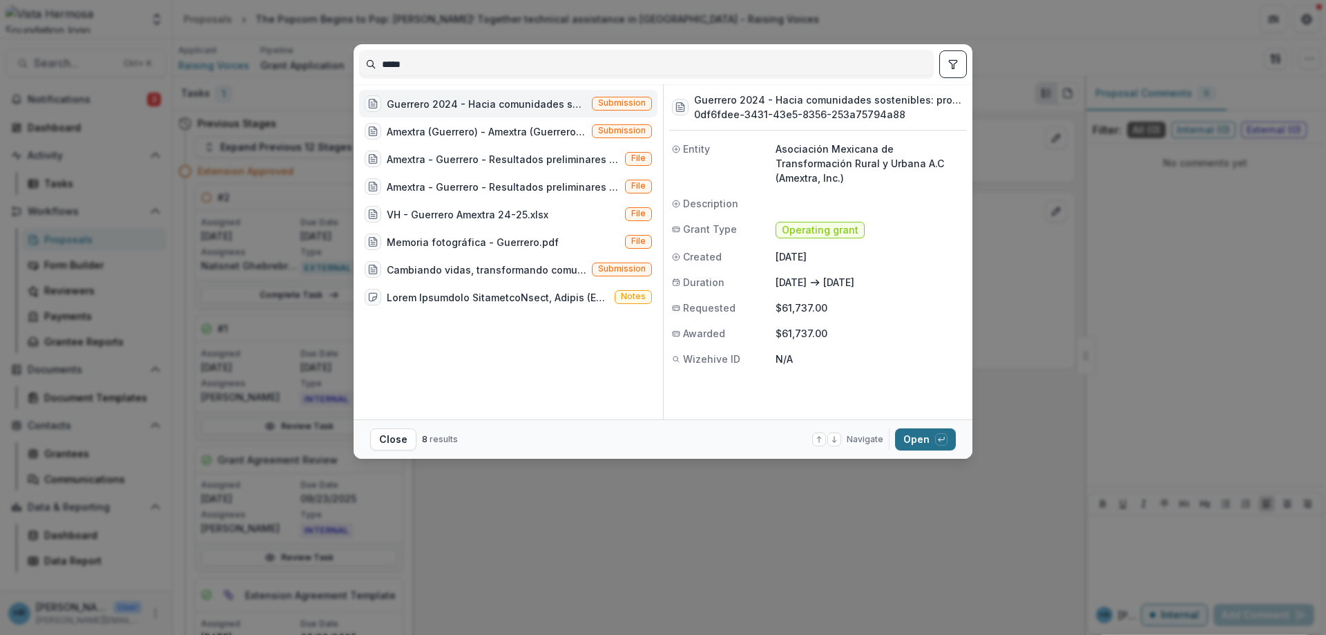
click at [917, 439] on button "Open with enter key" at bounding box center [925, 439] width 61 height 22
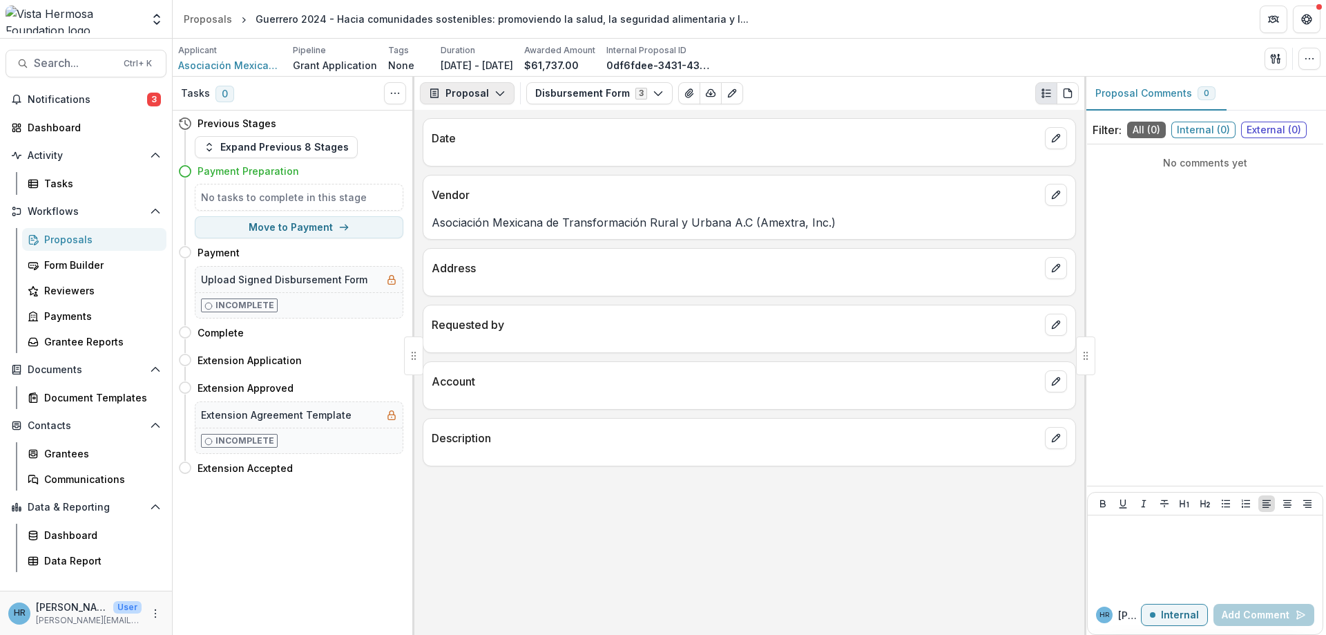
click at [451, 97] on button "Proposal" at bounding box center [467, 93] width 95 height 22
click at [483, 169] on div "Reports" at bounding box center [511, 170] width 126 height 15
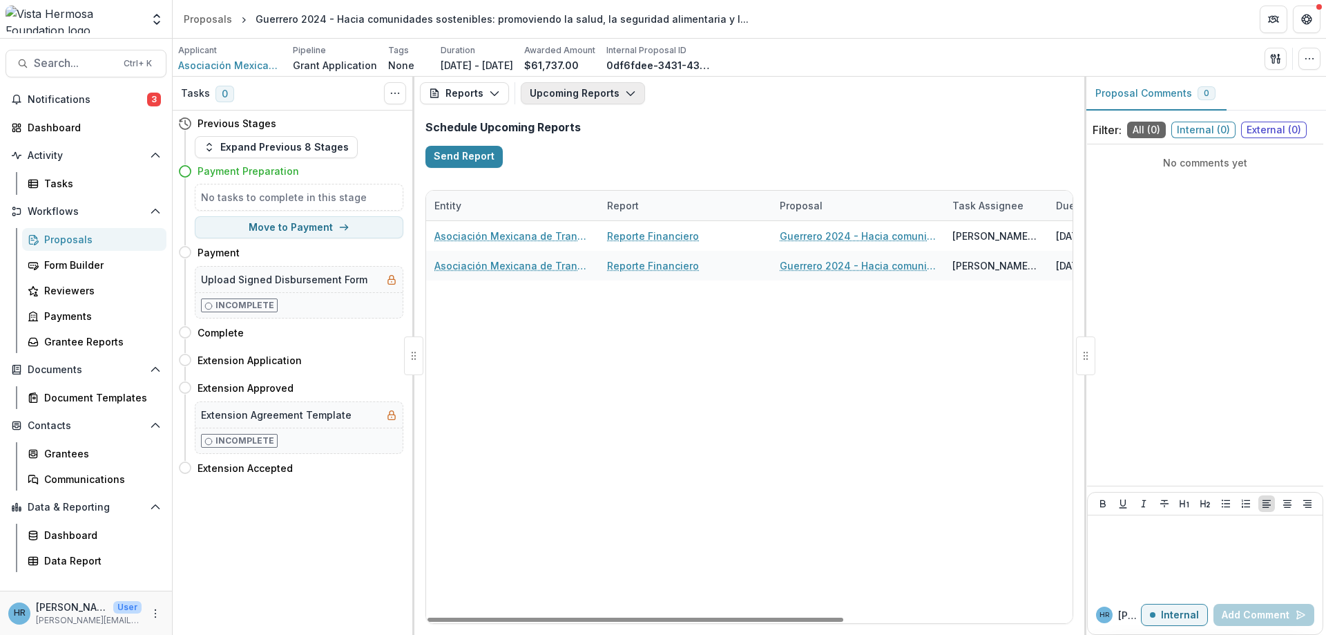
click at [592, 94] on button "Upcoming Reports" at bounding box center [583, 93] width 124 height 22
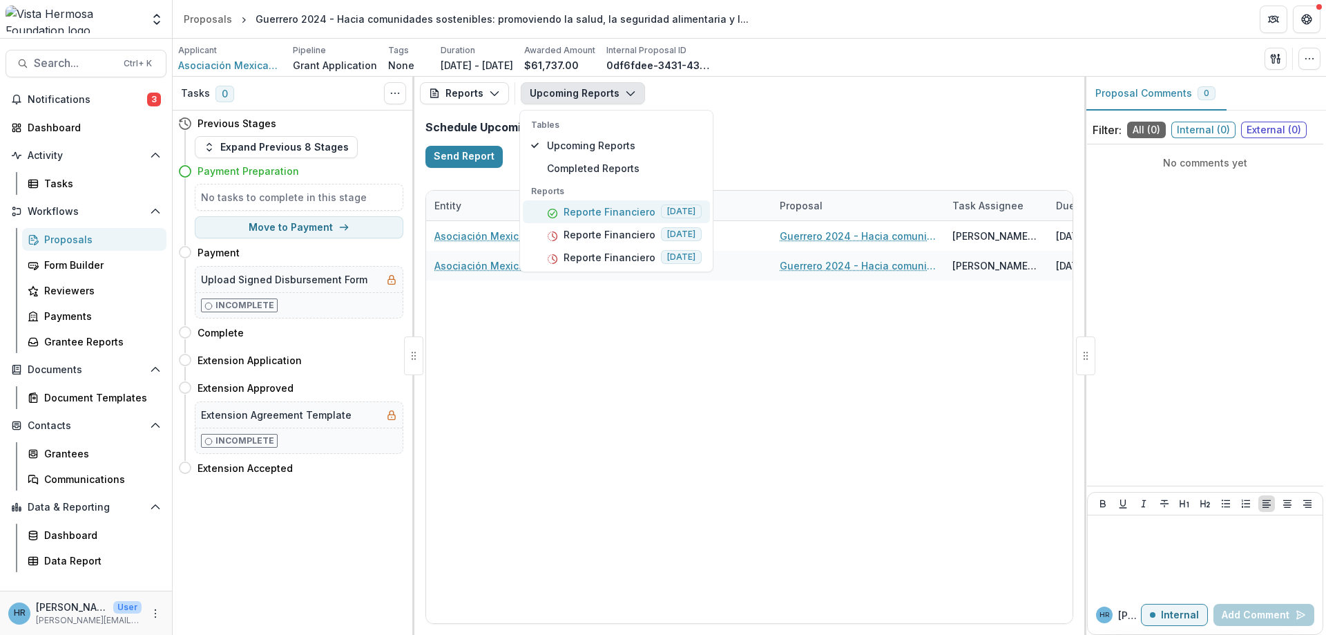
click at [603, 210] on p "Reporte Financiero" at bounding box center [610, 211] width 92 height 15
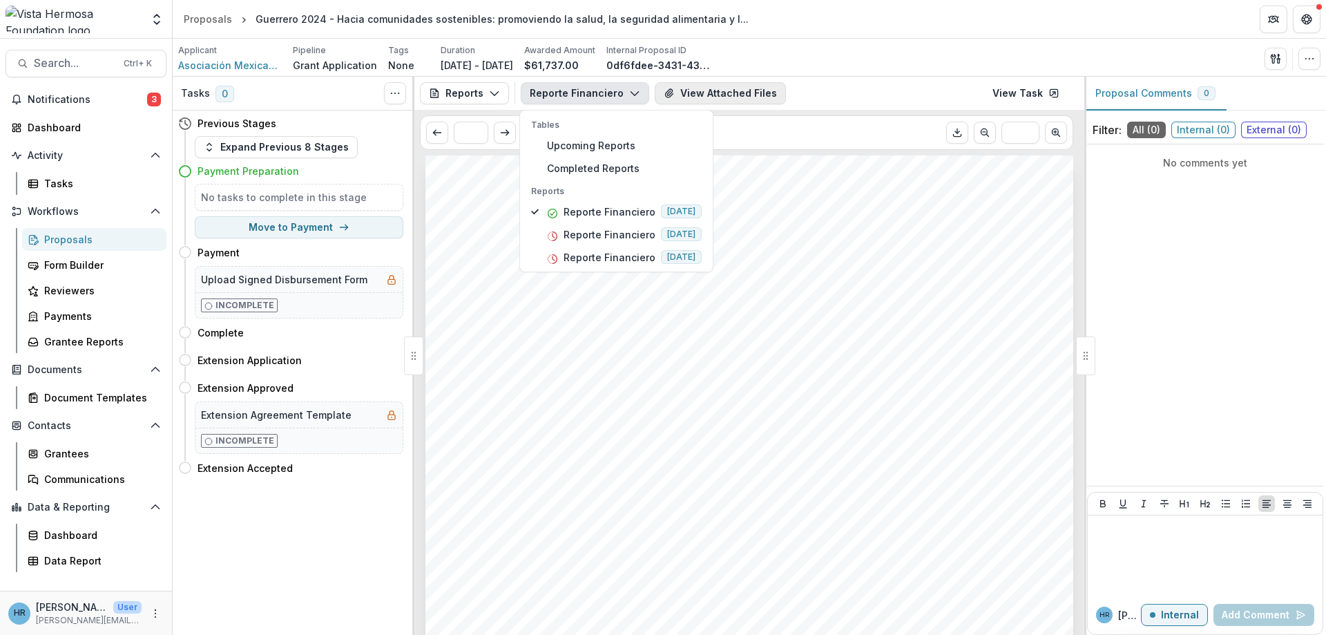
click at [716, 93] on button "View Attached Files" at bounding box center [720, 93] width 131 height 22
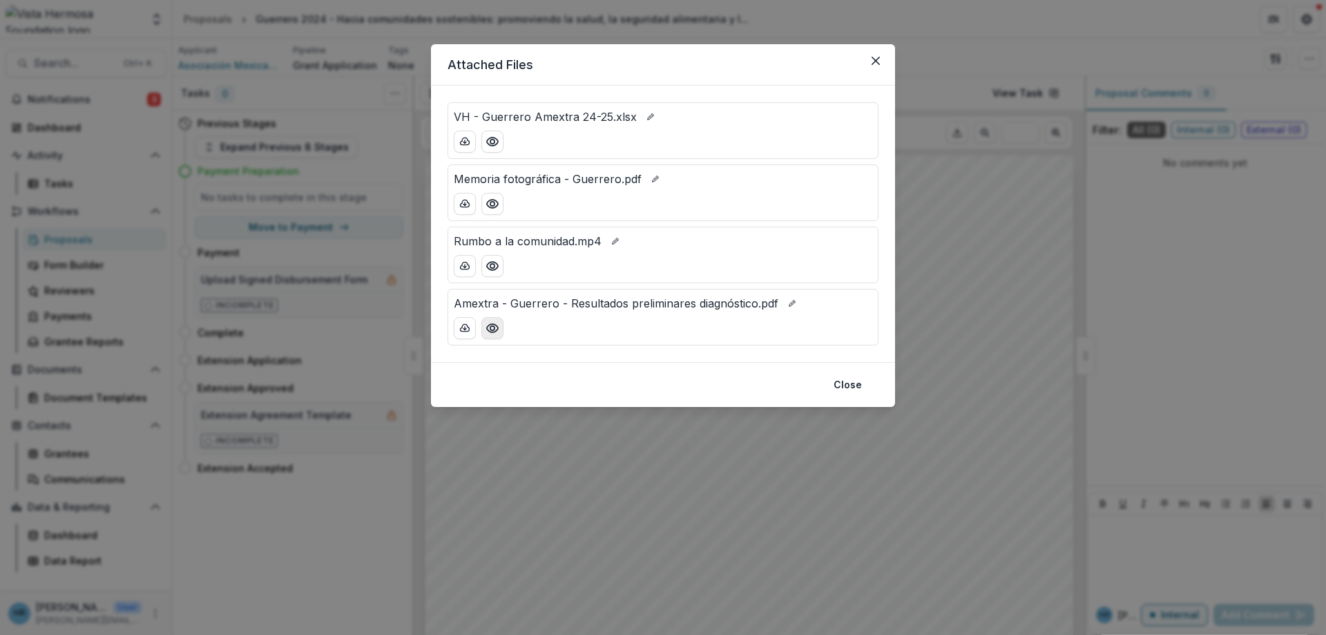
click at [488, 327] on icon "Preview Amextra - Guerrero - Resultados preliminares diagnóstico.pdf" at bounding box center [492, 328] width 11 height 8
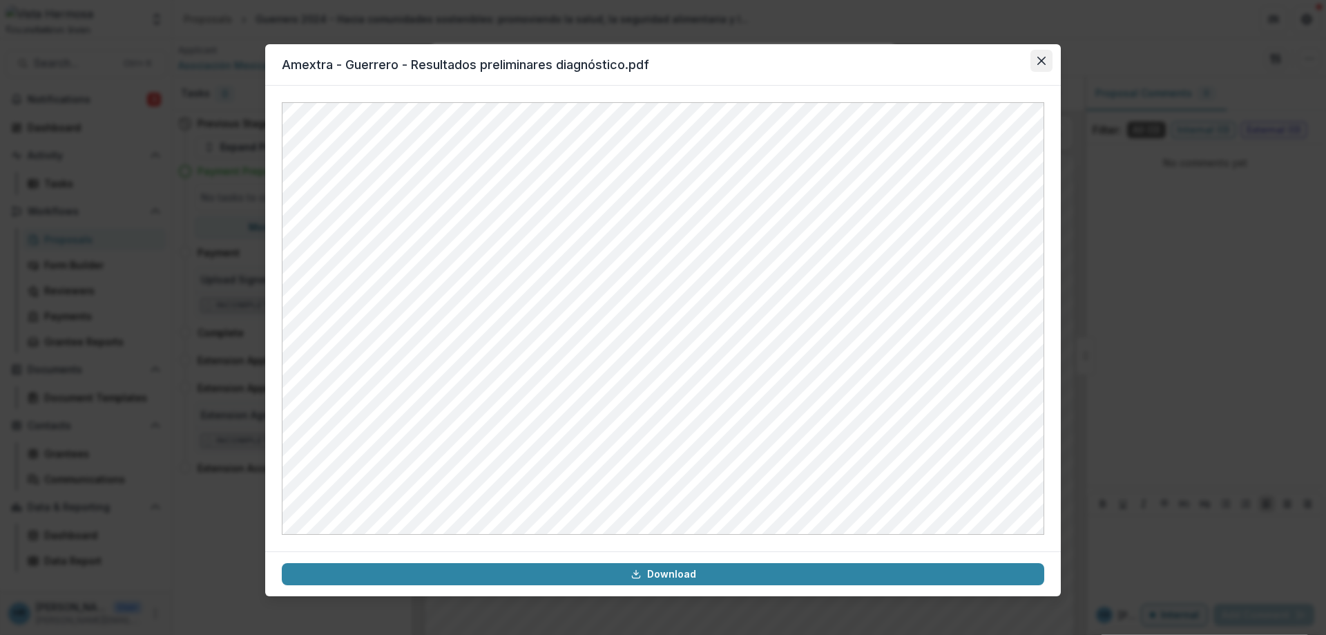
click at [1045, 51] on button "Close" at bounding box center [1041, 61] width 22 height 22
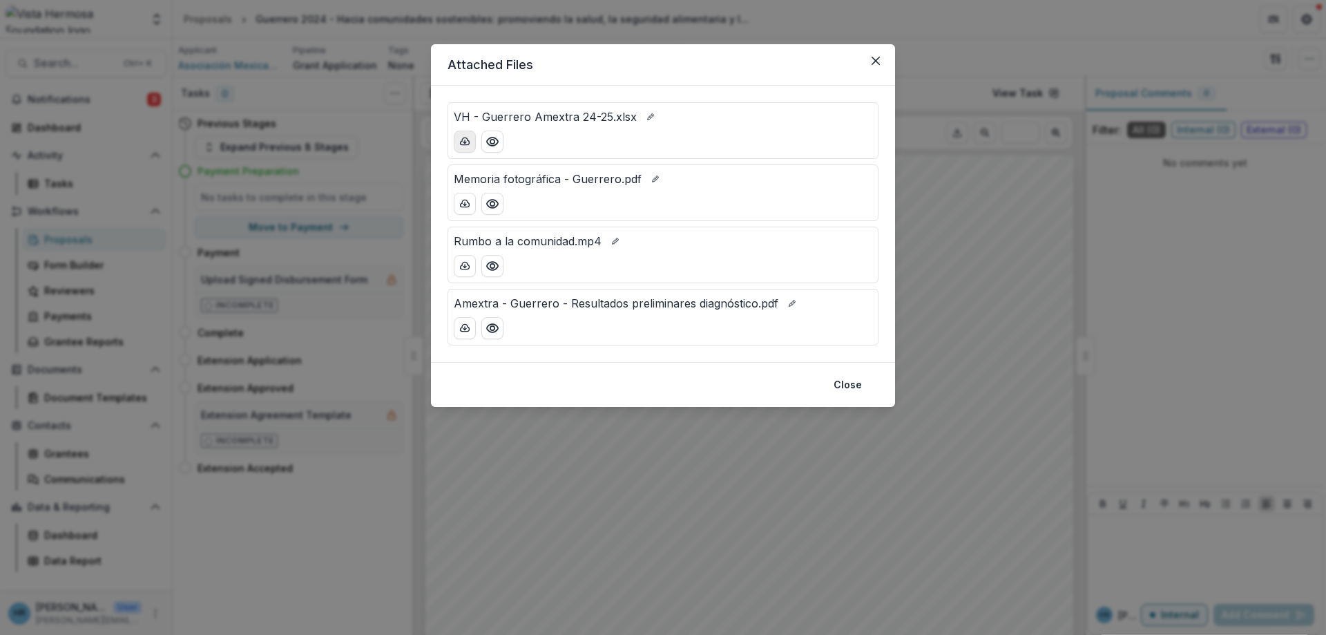
click at [474, 149] on button "download-button" at bounding box center [465, 142] width 22 height 22
